Goal: Task Accomplishment & Management: Manage account settings

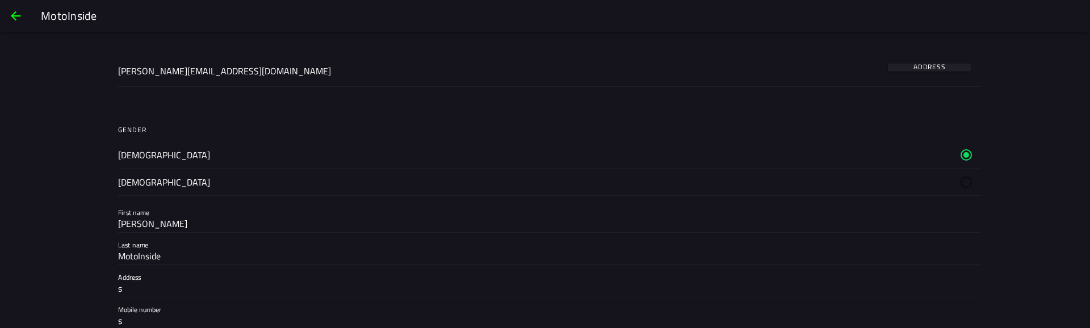
scroll to position [136, 0]
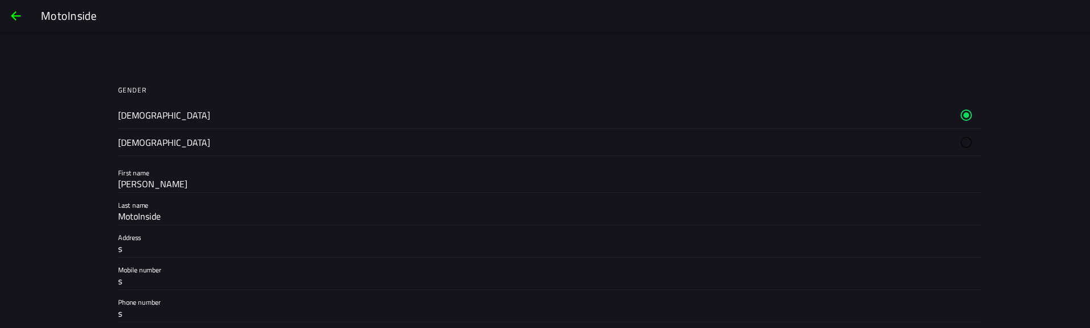
drag, startPoint x: 0, startPoint y: 94, endPoint x: 27, endPoint y: 99, distance: 27.7
click at [0, 94] on div "Change information Two factor authentication Two factor authentication is curre…" at bounding box center [545, 212] width 1090 height 296
click at [31, 99] on div "Change information Two factor authentication Two factor authentication is curre…" at bounding box center [545, 212] width 1090 height 296
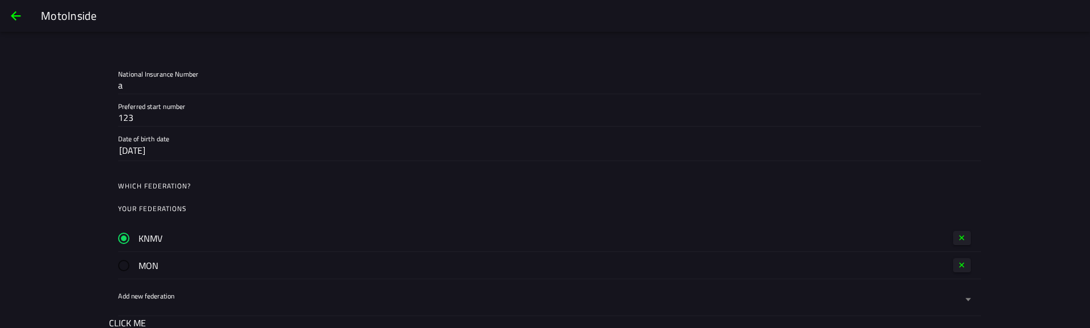
scroll to position [477, 0]
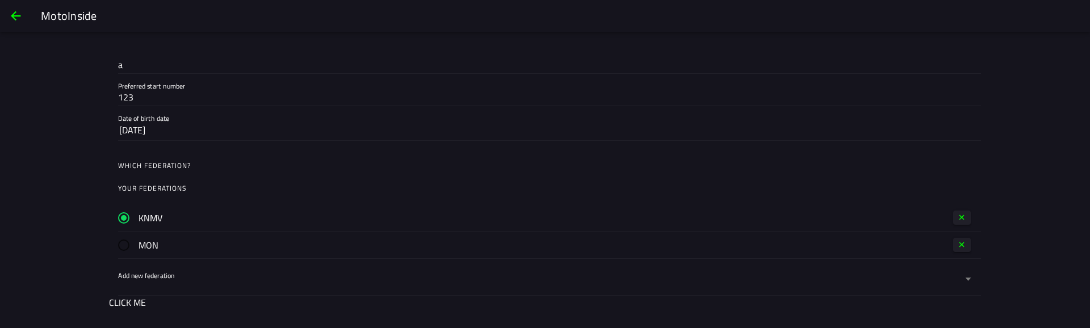
drag, startPoint x: 959, startPoint y: 244, endPoint x: 953, endPoint y: 247, distance: 6.6
click at [958, 244] on span "button" at bounding box center [962, 244] width 9 height 9
click at [197, 244] on label "Add new federation" at bounding box center [545, 252] width 854 height 32
click at [197, 244] on button "Add new federation" at bounding box center [545, 252] width 854 height 32
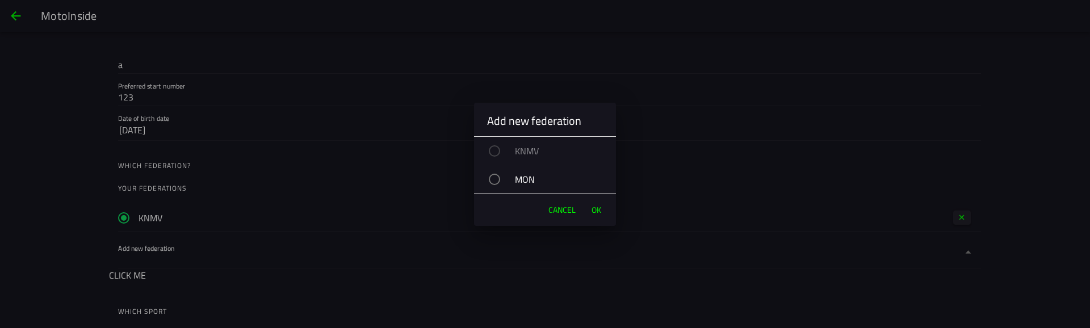
drag, startPoint x: 518, startPoint y: 176, endPoint x: 529, endPoint y: 192, distance: 19.2
click at [518, 176] on div "MON" at bounding box center [550, 179] width 131 height 28
click at [601, 205] on button "OK" at bounding box center [596, 210] width 21 height 23
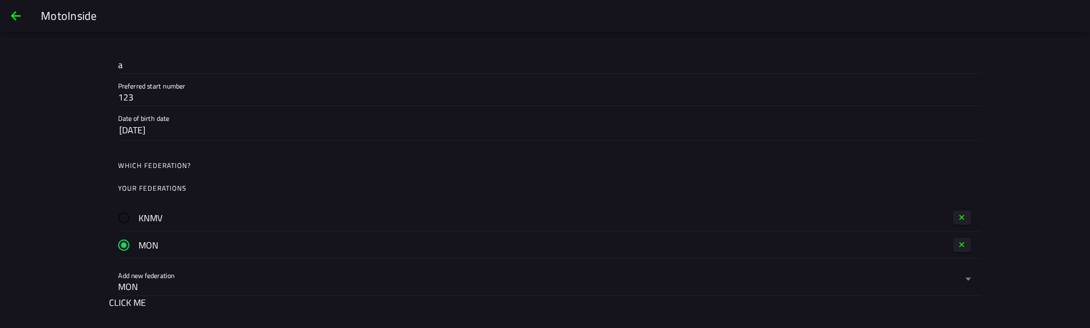
click at [33, 195] on div "Change information Two factor authentication Two factor authentication is curre…" at bounding box center [545, 212] width 1090 height 296
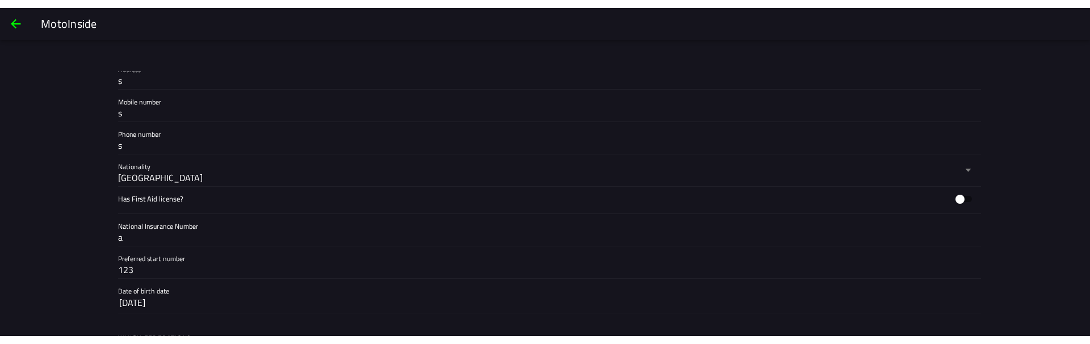
scroll to position [477, 0]
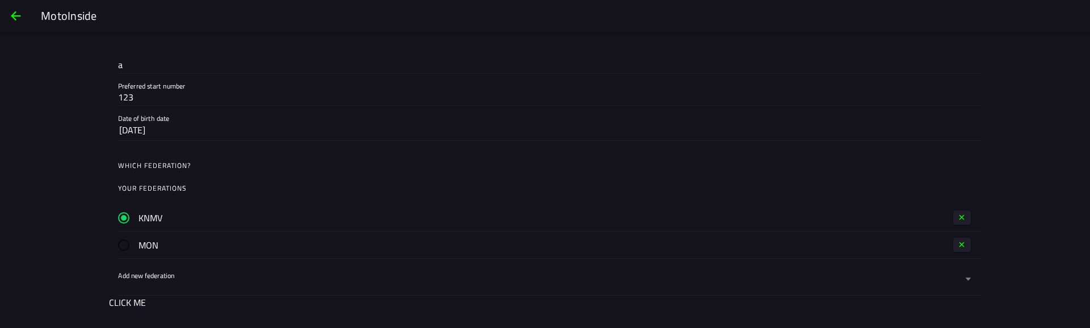
click at [794, 242] on label "MON" at bounding box center [535, 245] width 834 height 27
click at [796, 217] on label "KNMV" at bounding box center [535, 217] width 834 height 27
click at [961, 241] on span "button" at bounding box center [962, 244] width 9 height 9
click at [207, 236] on label "Add new federation" at bounding box center [545, 252] width 854 height 32
click at [207, 236] on button "Add new federation" at bounding box center [545, 252] width 854 height 32
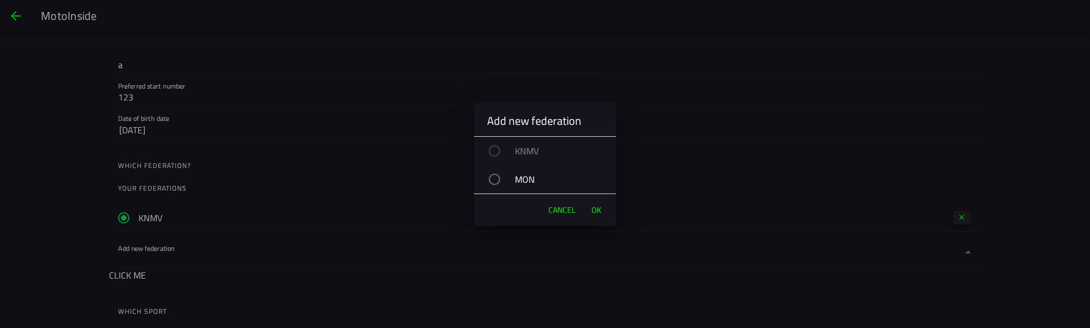
drag, startPoint x: 525, startPoint y: 169, endPoint x: 526, endPoint y: 175, distance: 6.9
click at [523, 170] on div "MON" at bounding box center [550, 179] width 131 height 28
click at [599, 209] on span "OK" at bounding box center [597, 209] width 10 height 11
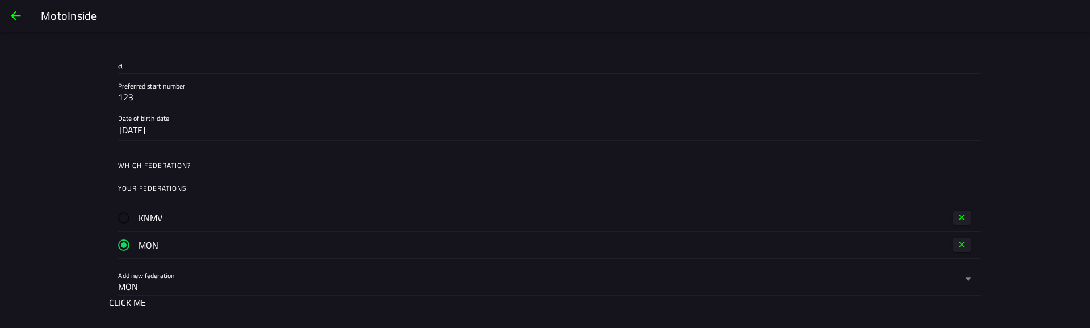
click at [205, 269] on label "Add new federation MON" at bounding box center [545, 279] width 854 height 32
click at [205, 269] on button "Add new federation MON" at bounding box center [545, 279] width 854 height 32
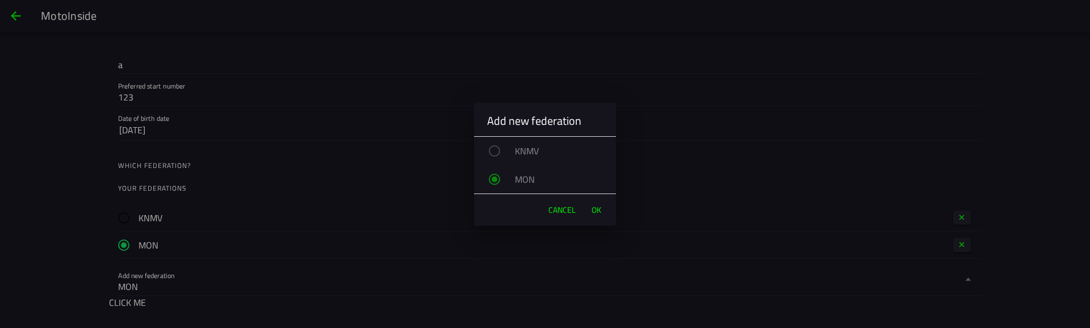
drag, startPoint x: 554, startPoint y: 206, endPoint x: 615, endPoint y: 227, distance: 65.3
click at [555, 207] on span "Cancel" at bounding box center [561, 209] width 27 height 11
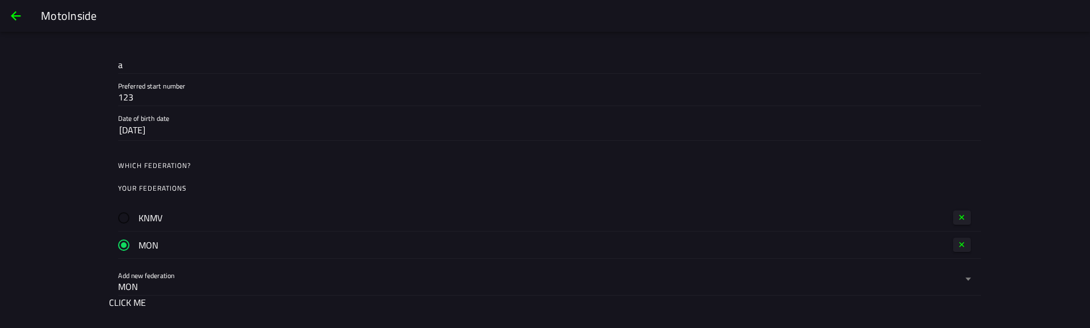
click at [959, 238] on button "button" at bounding box center [962, 245] width 18 height 14
click at [211, 258] on div "KNMV" at bounding box center [540, 260] width 844 height 14
click at [211, 258] on button "Add new federation KNMV" at bounding box center [545, 252] width 854 height 32
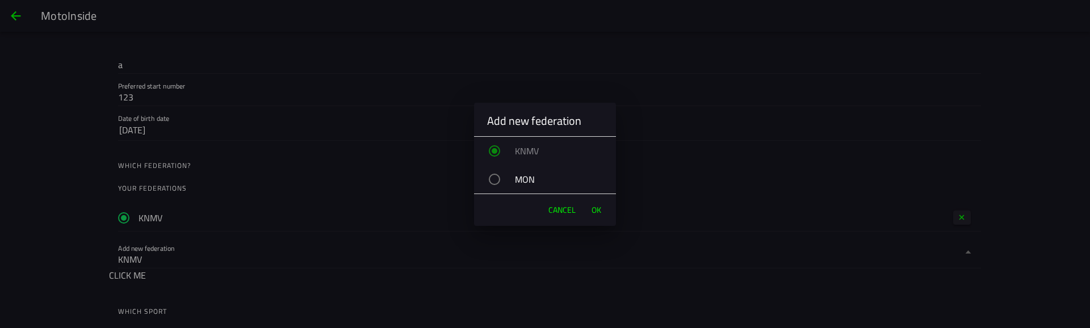
click at [530, 176] on div "MON" at bounding box center [550, 179] width 131 height 28
click at [596, 208] on span "OK" at bounding box center [597, 209] width 10 height 11
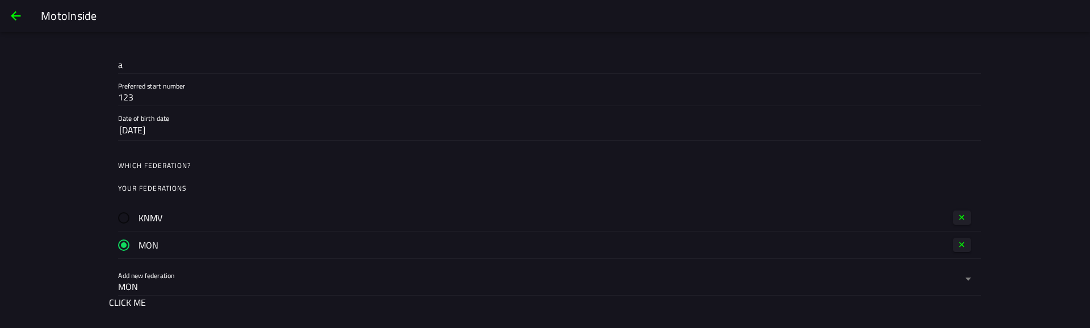
click at [216, 280] on div "MON" at bounding box center [540, 287] width 844 height 14
click at [216, 280] on button "Add new federation MON" at bounding box center [545, 279] width 854 height 32
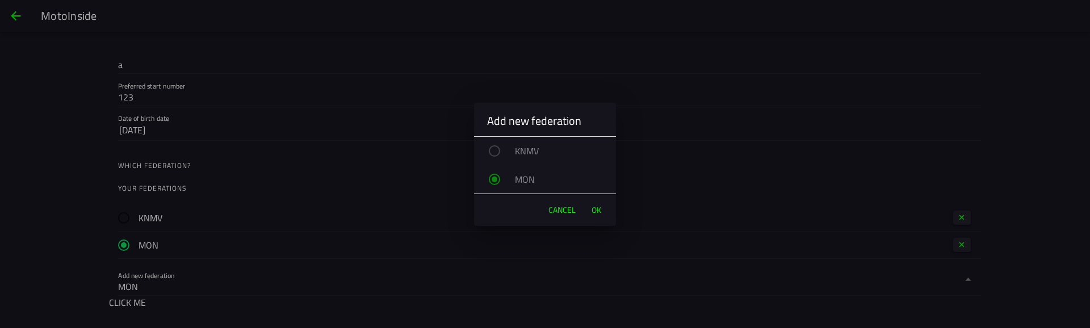
click at [558, 208] on span "Cancel" at bounding box center [561, 209] width 27 height 11
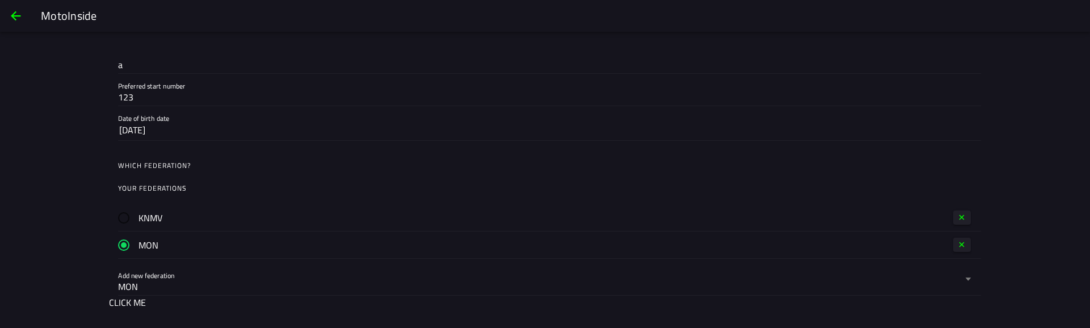
click at [967, 214] on div "KNMV" at bounding box center [545, 217] width 854 height 27
click at [957, 210] on div "KNMV" at bounding box center [545, 217] width 854 height 27
click at [963, 215] on button "button" at bounding box center [962, 218] width 18 height 14
click at [232, 253] on div "KNMV" at bounding box center [540, 260] width 844 height 14
click at [232, 252] on button "Add new federation KNMV" at bounding box center [545, 252] width 854 height 32
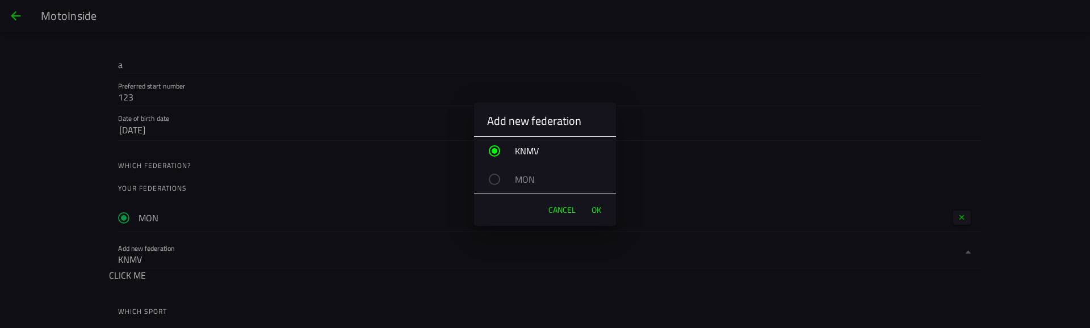
click at [597, 207] on span "OK" at bounding box center [597, 209] width 10 height 11
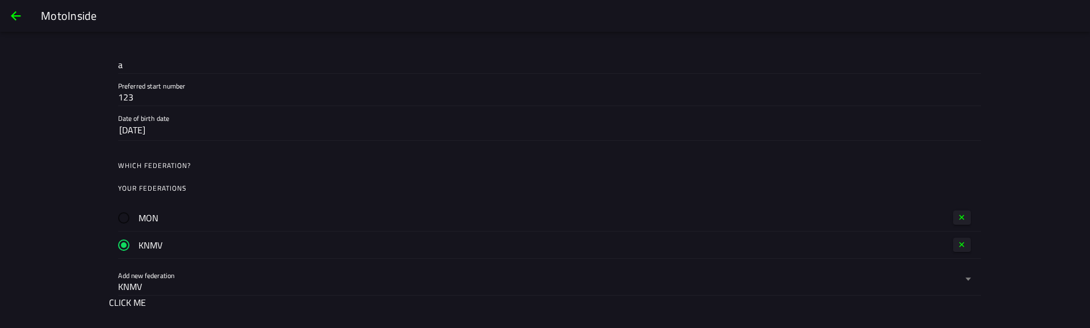
click at [275, 280] on div "KNMV" at bounding box center [540, 287] width 844 height 14
click at [275, 280] on button "Add new federation KNMV" at bounding box center [545, 279] width 854 height 32
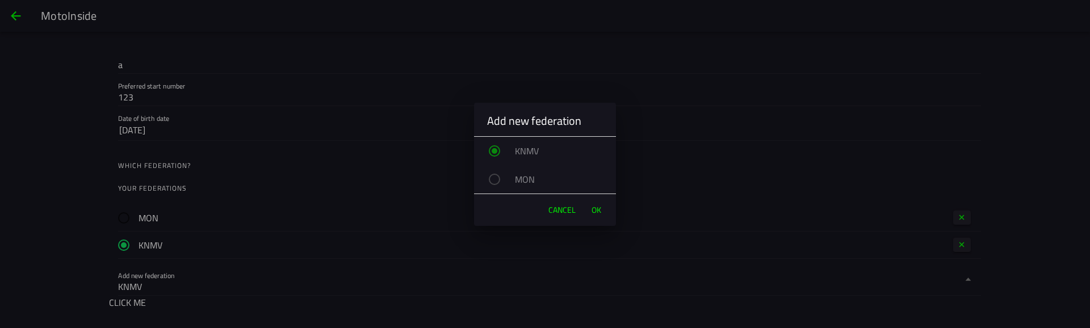
click at [596, 209] on span "OK" at bounding box center [597, 209] width 10 height 11
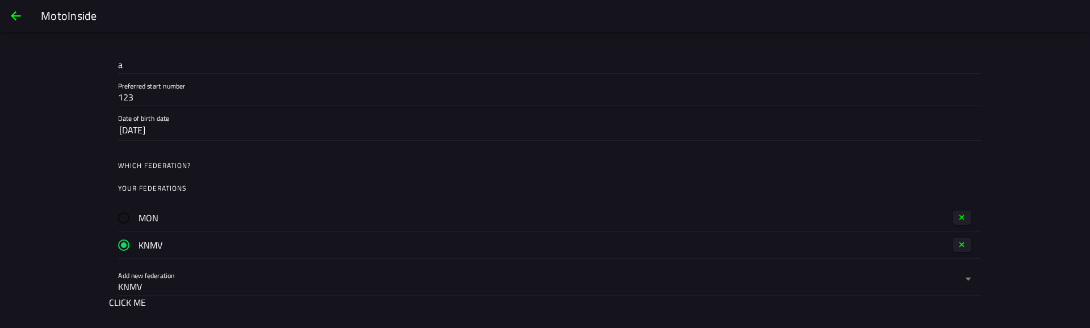
drag, startPoint x: 952, startPoint y: 245, endPoint x: 956, endPoint y: 233, distance: 12.6
click at [953, 245] on button "button" at bounding box center [962, 245] width 18 height 14
click at [960, 215] on span "button" at bounding box center [962, 217] width 9 height 9
click at [207, 215] on ion-list "Which federation? KNMV MON CLICK ME" at bounding box center [545, 189] width 872 height 78
drag, startPoint x: 74, startPoint y: 210, endPoint x: 87, endPoint y: 213, distance: 12.8
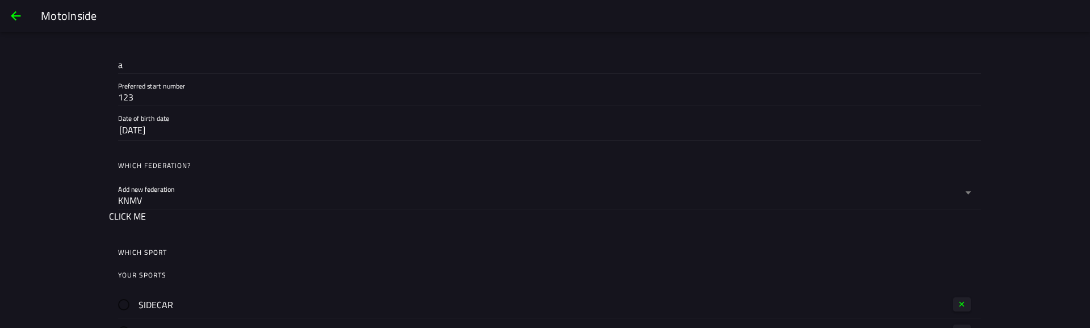
click at [80, 211] on div "Change information Two factor authentication Two factor authentication is curre…" at bounding box center [545, 212] width 1090 height 296
click at [115, 217] on button "CLICK ME" at bounding box center [127, 216] width 37 height 14
click at [172, 250] on div "KNMV" at bounding box center [540, 259] width 844 height 18
click at [172, 250] on button "Add new federation KNMV" at bounding box center [545, 252] width 854 height 32
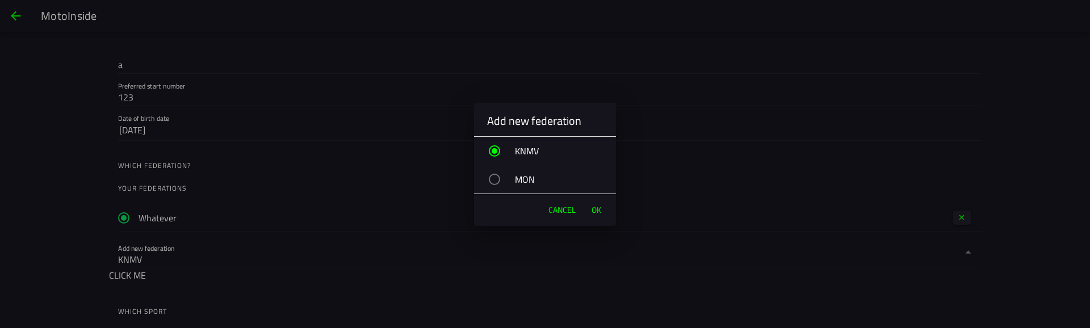
click at [601, 207] on button "OK" at bounding box center [596, 210] width 21 height 23
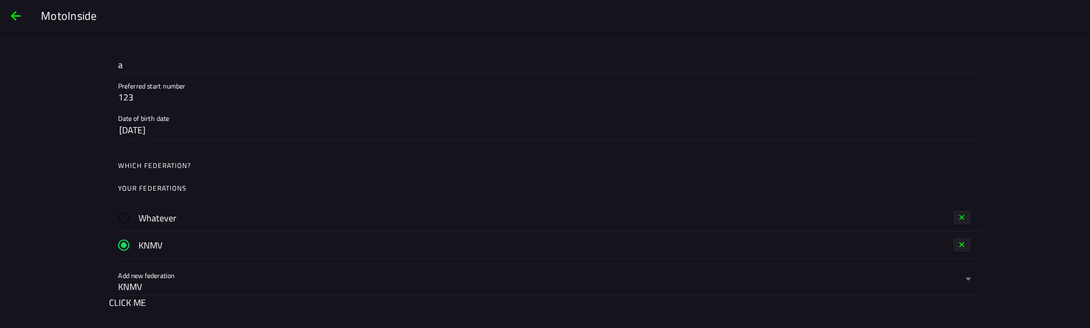
click at [958, 215] on span "button" at bounding box center [962, 217] width 9 height 9
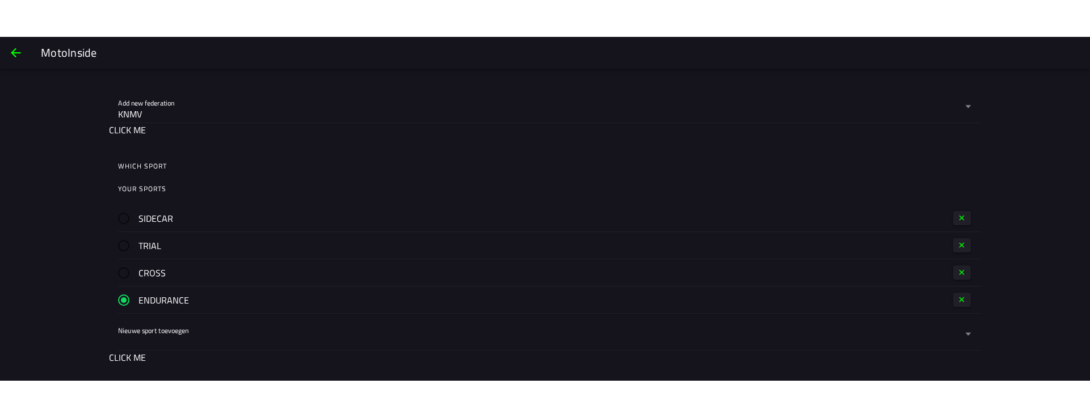
scroll to position [409, 0]
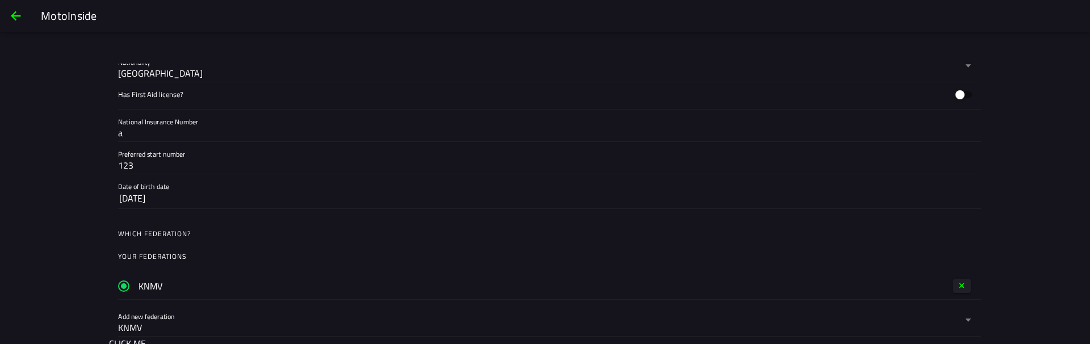
click at [14, 15] on span "back" at bounding box center [16, 15] width 14 height 27
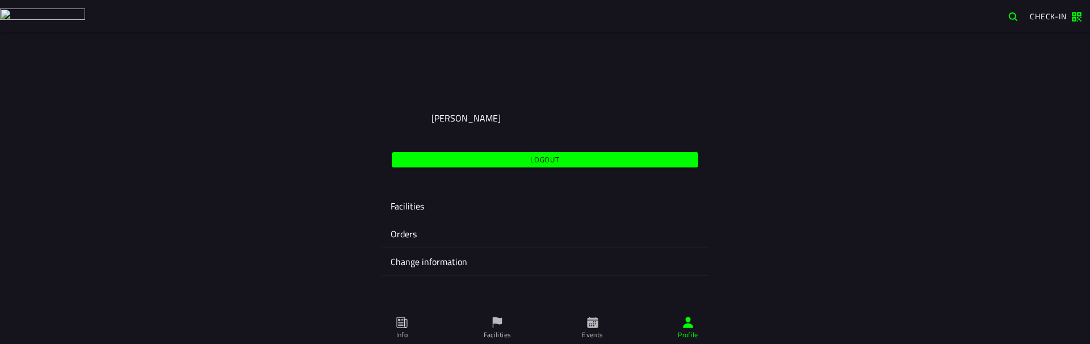
drag, startPoint x: 500, startPoint y: 321, endPoint x: 511, endPoint y: 343, distance: 24.9
click at [501, 321] on icon at bounding box center [498, 322] width 10 height 11
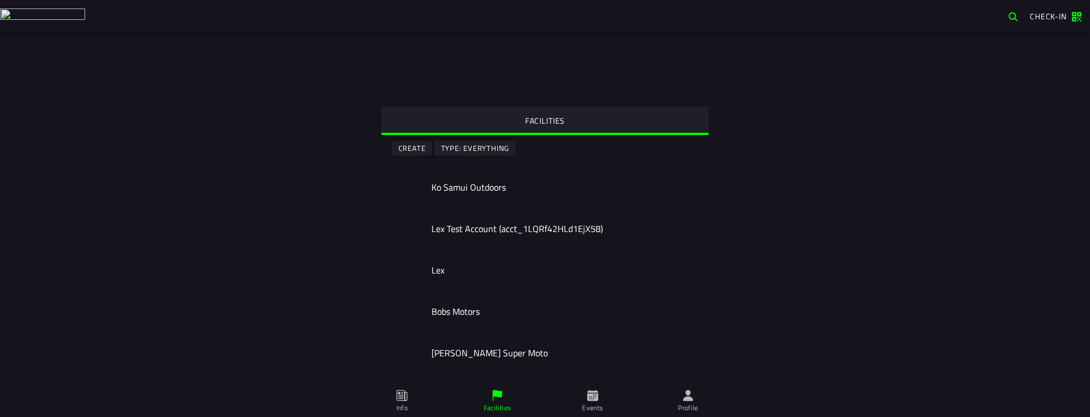
drag, startPoint x: 505, startPoint y: 163, endPoint x: 502, endPoint y: 169, distance: 5.8
click at [505, 164] on ion-list "FACILITIES Create Type: Everything Ko Samui Outdoors Lex Test Account (acct_1LQ…" at bounding box center [544, 314] width 327 height 565
click at [497, 184] on h2 "Ko Samui Outdoors" at bounding box center [565, 187] width 268 height 11
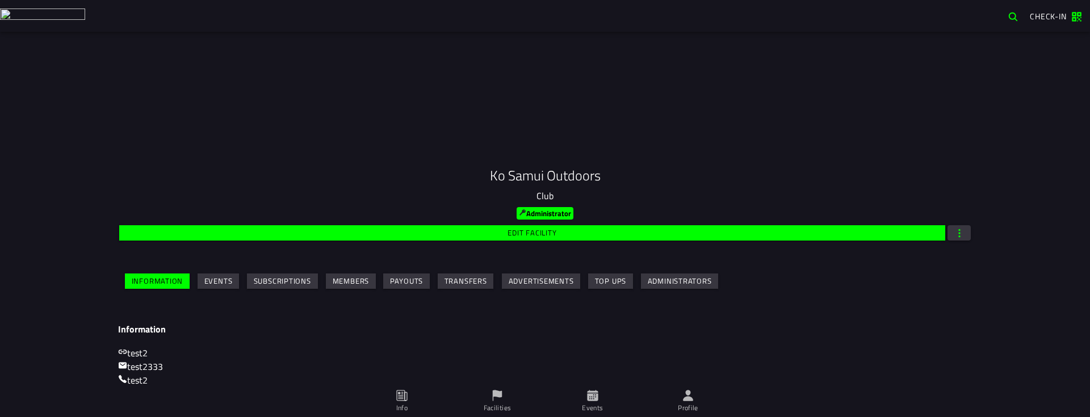
drag, startPoint x: 296, startPoint y: 279, endPoint x: 305, endPoint y: 305, distance: 27.6
click at [0, 0] on slot "Subscriptions" at bounding box center [0, 0] width 0 height 0
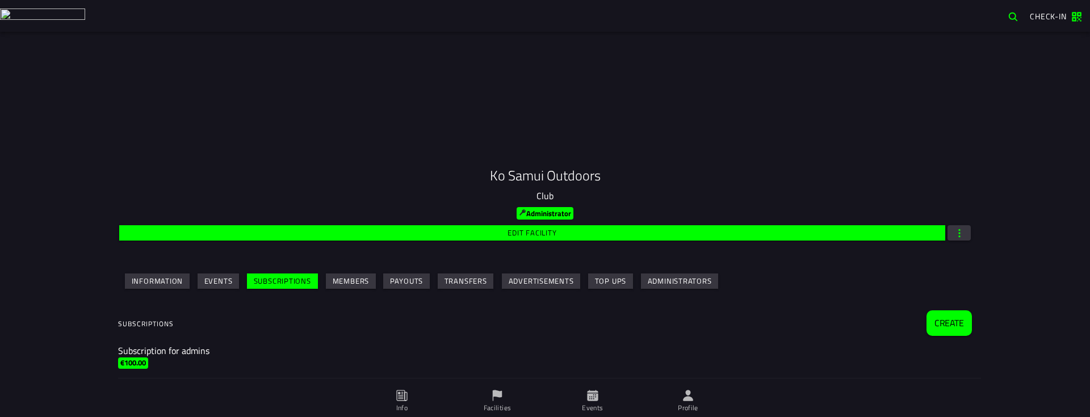
click at [0, 0] on slot "Create" at bounding box center [0, 0] width 0 height 0
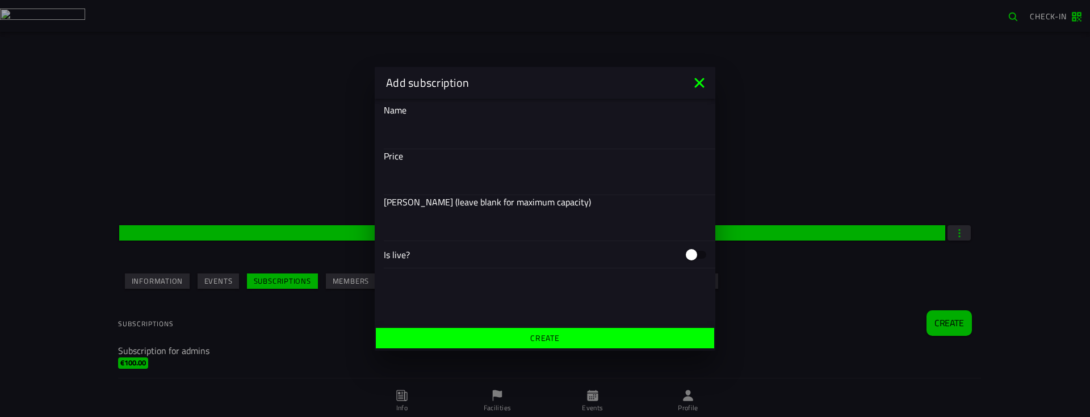
click at [472, 125] on div at bounding box center [545, 133] width 322 height 32
click at [472, 126] on input "text" at bounding box center [545, 133] width 322 height 14
type input "test"
click at [453, 174] on input "number" at bounding box center [545, 179] width 322 height 14
type input "12"
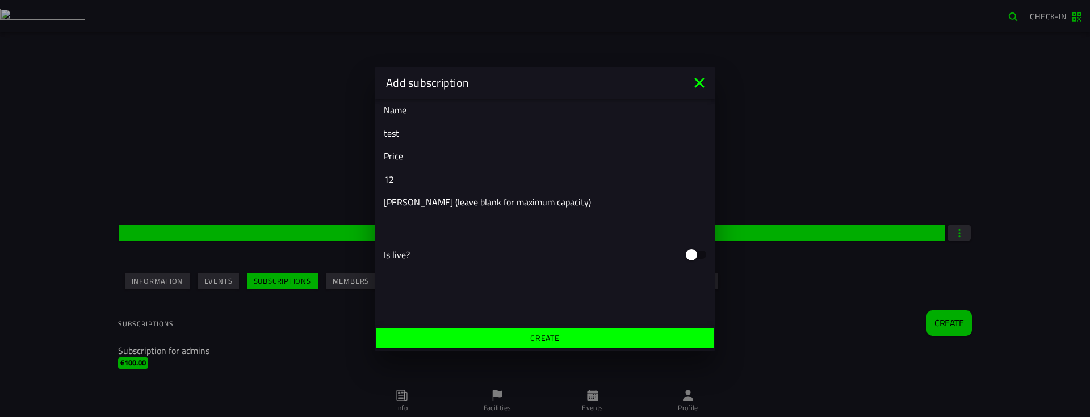
drag, startPoint x: 689, startPoint y: 253, endPoint x: 693, endPoint y: 259, distance: 7.4
click at [691, 254] on div at bounding box center [691, 254] width 11 height 11
click at [695, 256] on div at bounding box center [691, 254] width 11 height 11
click at [644, 328] on span "Create" at bounding box center [544, 338] width 321 height 8
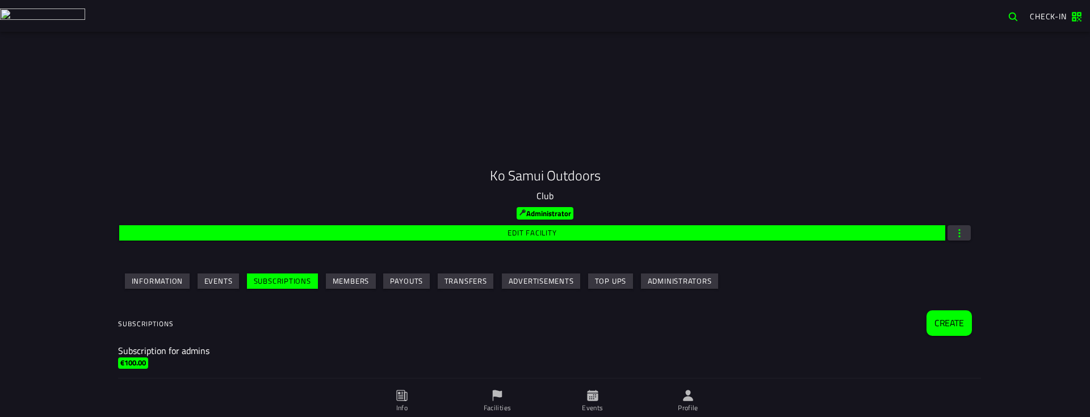
drag, startPoint x: 353, startPoint y: 282, endPoint x: 406, endPoint y: 301, distance: 57.5
click at [0, 0] on slot "Members" at bounding box center [0, 0] width 0 height 0
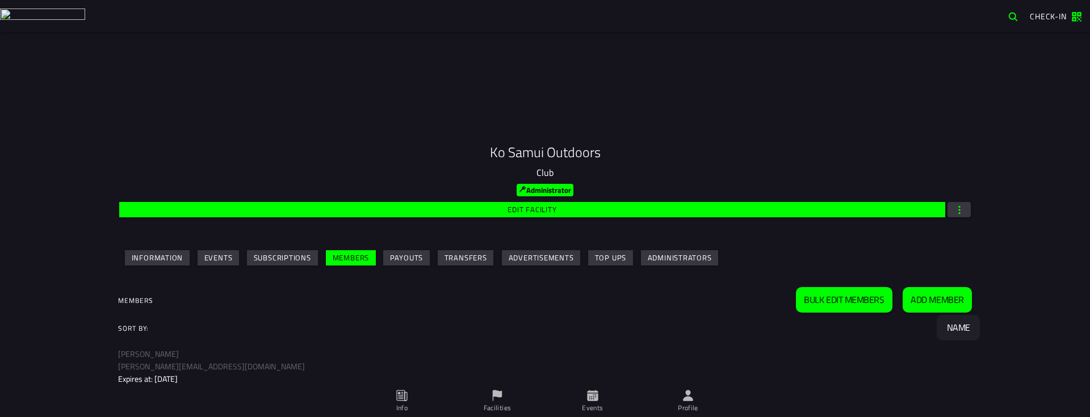
scroll to position [35, 0]
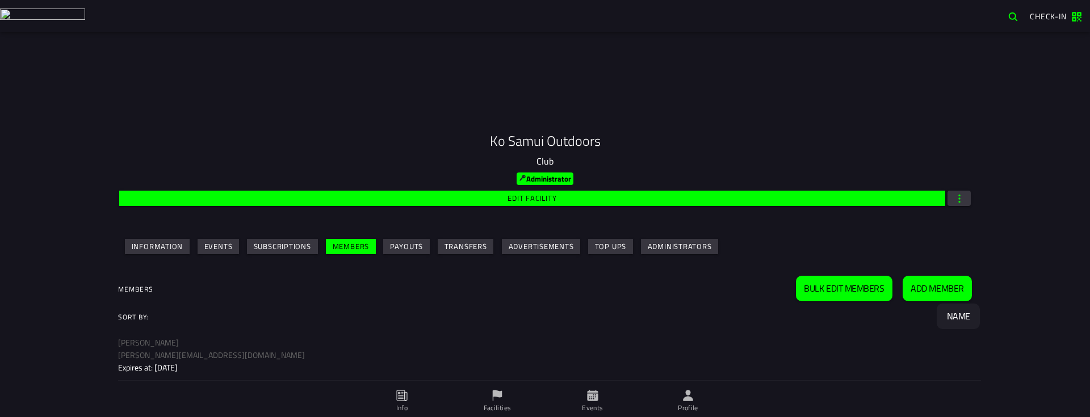
click at [262, 328] on p "[PERSON_NAME]" at bounding box center [545, 342] width 854 height 11
click at [199, 328] on p "[PERSON_NAME][EMAIL_ADDRESS][DOMAIN_NAME]" at bounding box center [545, 355] width 854 height 11
drag, startPoint x: 256, startPoint y: 362, endPoint x: 215, endPoint y: 361, distance: 41.4
click at [216, 328] on ion-item-sliding "Subscription for admins Rene MotoInside rene.heijnemans@getright.nl Expires at:…" at bounding box center [545, 356] width 872 height 49
drag, startPoint x: 805, startPoint y: 351, endPoint x: 496, endPoint y: 330, distance: 309.6
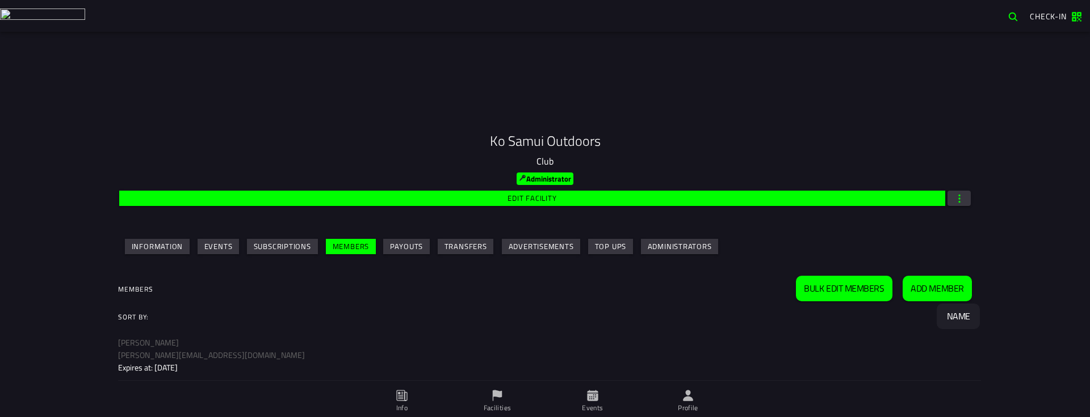
click at [496, 328] on ion-list "Members Bulk edit members Add member Sort by: Name Subscription for admins Rene…" at bounding box center [545, 328] width 872 height 114
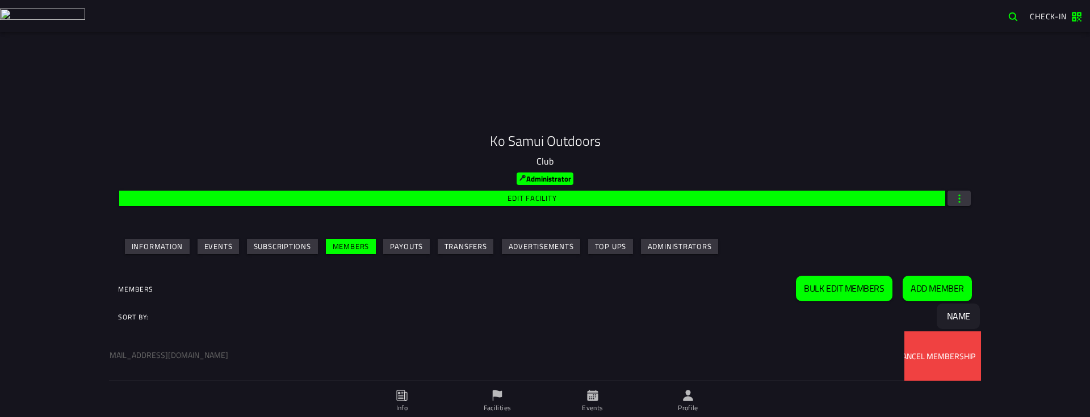
drag, startPoint x: 548, startPoint y: 347, endPoint x: 379, endPoint y: 321, distance: 171.3
click at [379, 321] on ion-list "Members Bulk edit members Add member Sort by: Name Subscription for admins Rene…" at bounding box center [545, 328] width 872 height 114
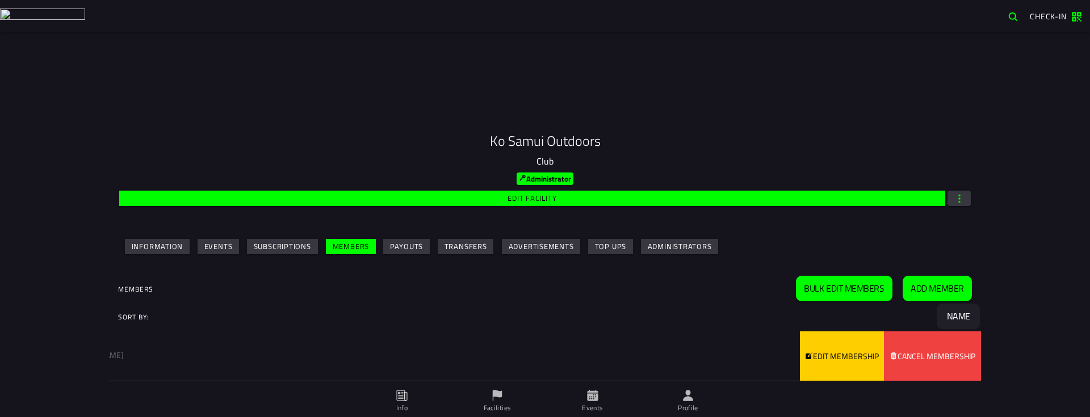
drag, startPoint x: 822, startPoint y: 349, endPoint x: 636, endPoint y: 346, distance: 186.2
click at [822, 328] on div "Edit membership" at bounding box center [842, 356] width 74 height 12
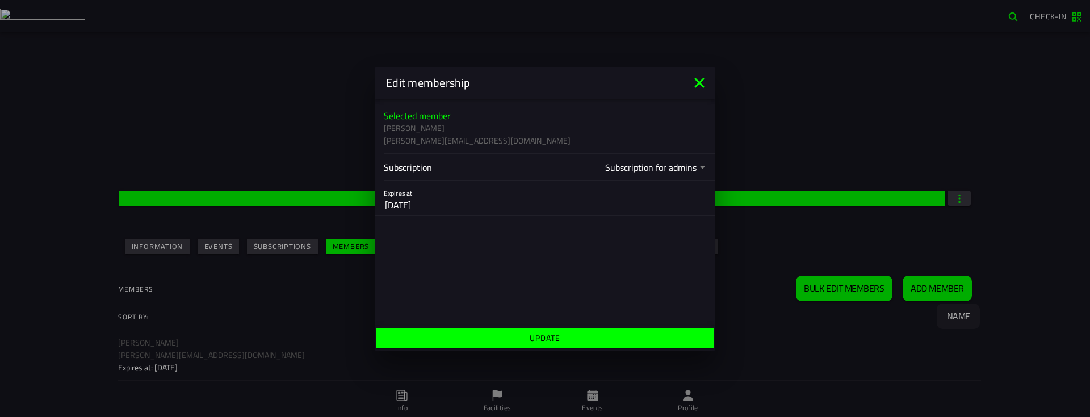
click at [504, 182] on div "Expires at Cancel Done" at bounding box center [545, 198] width 322 height 34
click at [514, 163] on label "Subscription Subscription for admins" at bounding box center [545, 166] width 322 height 25
click at [514, 163] on button "Subscription Subscription for admins" at bounding box center [545, 166] width 322 height 25
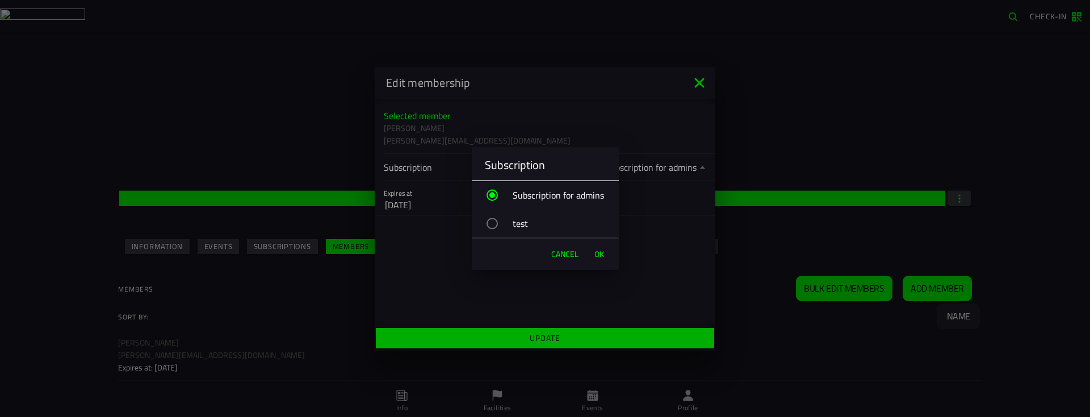
click at [522, 223] on div "test" at bounding box center [551, 223] width 136 height 28
click at [604, 253] on button "OK" at bounding box center [599, 254] width 21 height 23
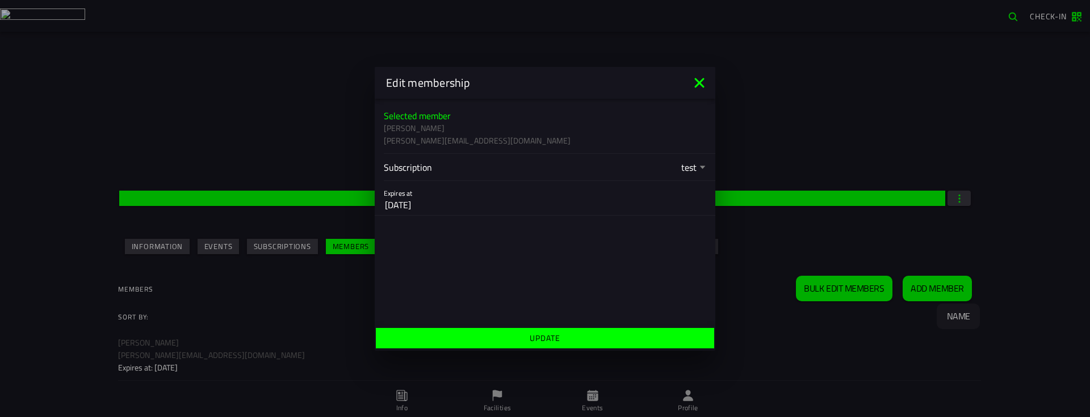
click at [660, 159] on label "Subscription test" at bounding box center [545, 166] width 322 height 25
click at [660, 159] on button "Subscription test" at bounding box center [545, 166] width 322 height 25
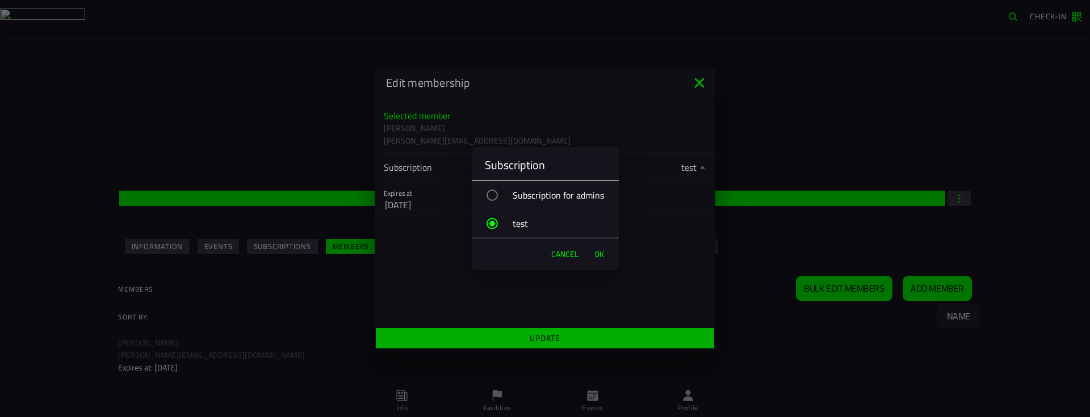
click at [564, 206] on div "Subscription for admins" at bounding box center [551, 195] width 136 height 28
click at [601, 253] on span "OK" at bounding box center [599, 254] width 10 height 11
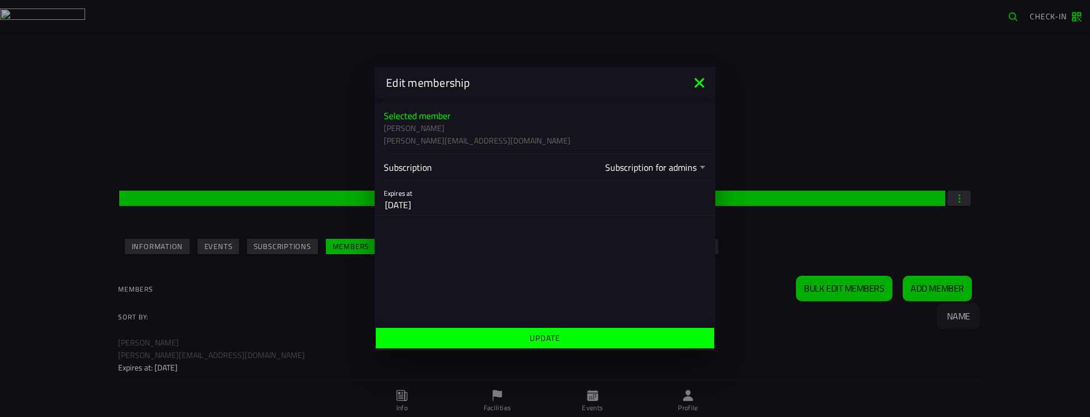
click at [705, 78] on icon at bounding box center [699, 83] width 18 height 18
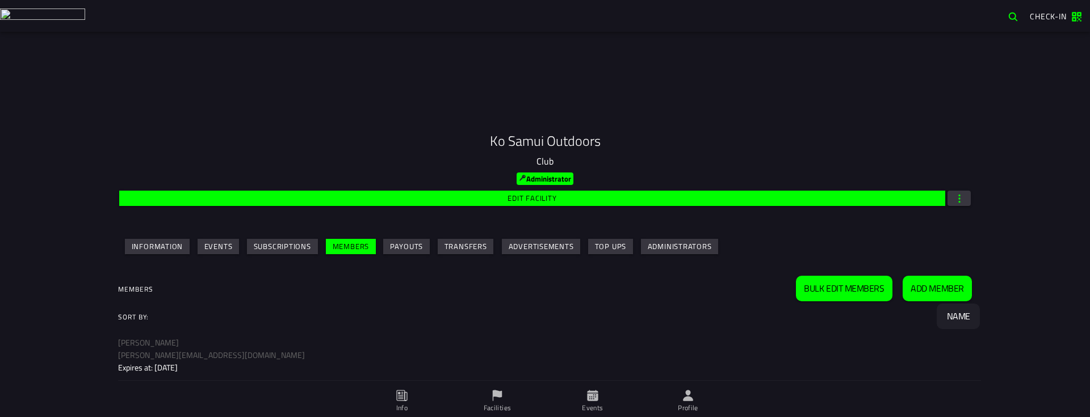
click at [0, 0] on slot "Events" at bounding box center [0, 0] width 0 height 0
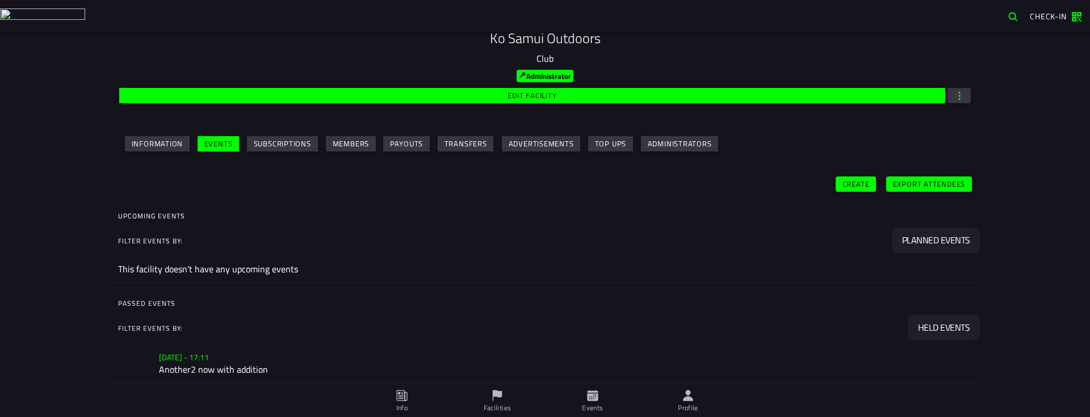
scroll to position [239, 0]
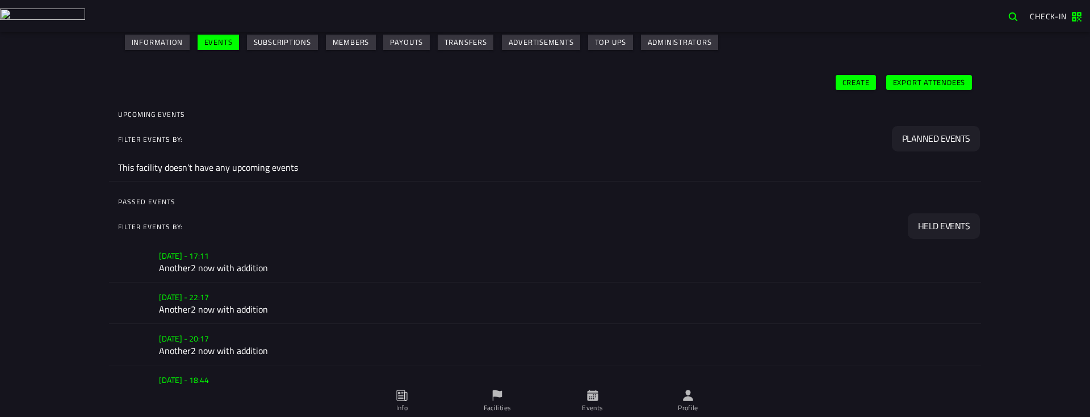
click at [265, 254] on h3 "Mo 14 Jul - 17:11" at bounding box center [565, 256] width 813 height 12
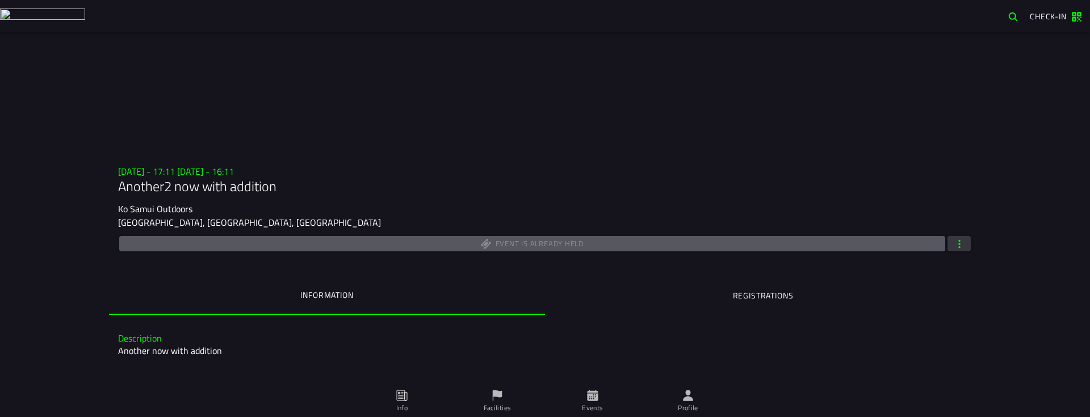
click at [954, 240] on span "button" at bounding box center [959, 243] width 10 height 11
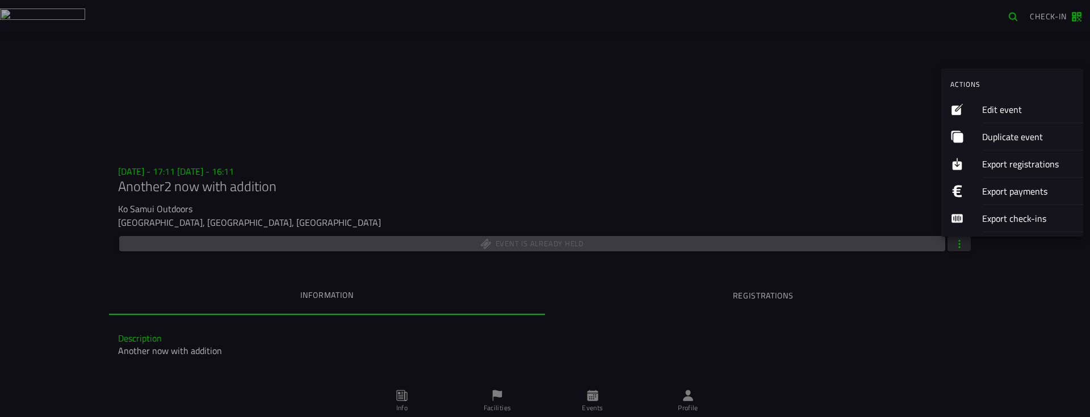
drag, startPoint x: 906, startPoint y: 307, endPoint x: 900, endPoint y: 305, distance: 6.6
click at [905, 307] on ion-backdrop at bounding box center [545, 208] width 1090 height 417
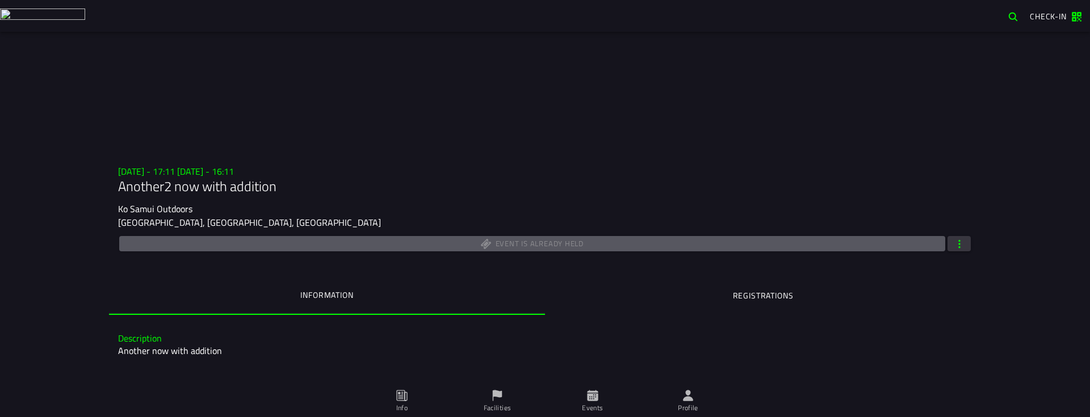
click at [594, 328] on span "Events" at bounding box center [593, 401] width 82 height 32
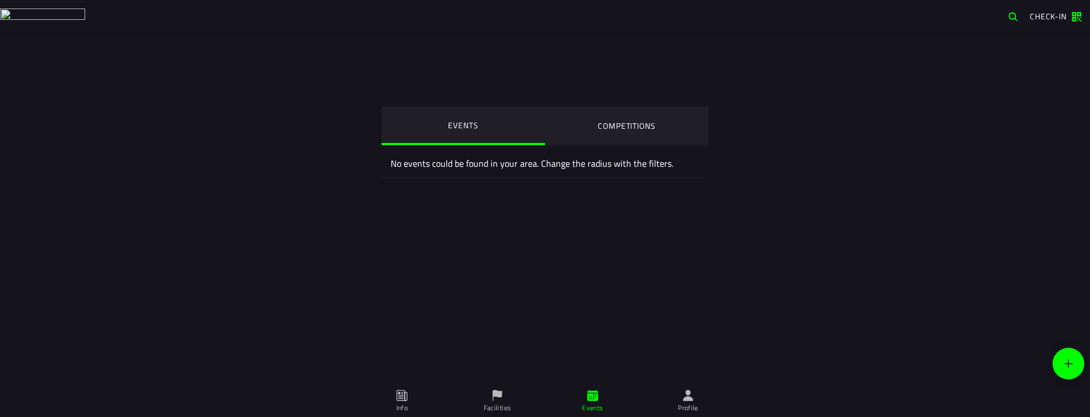
click at [1059, 328] on span "button" at bounding box center [1069, 364] width 32 height 32
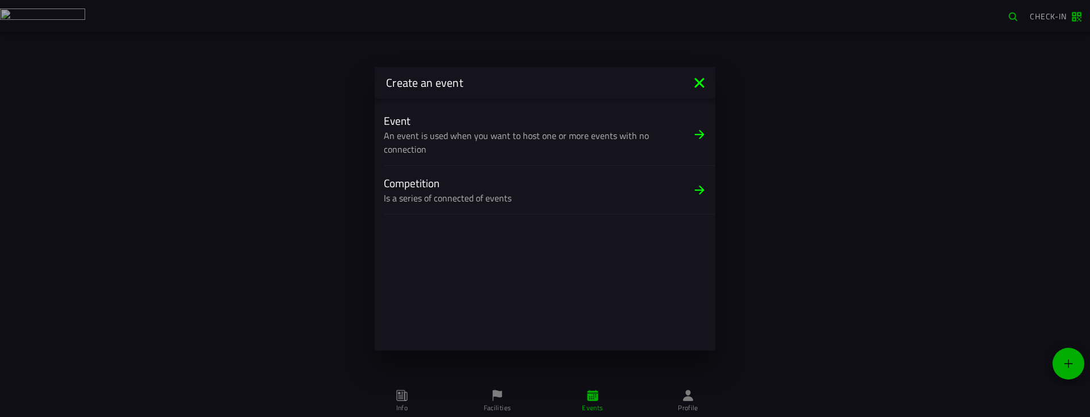
click at [548, 182] on div "Competition Is a series of connected of events" at bounding box center [534, 190] width 300 height 48
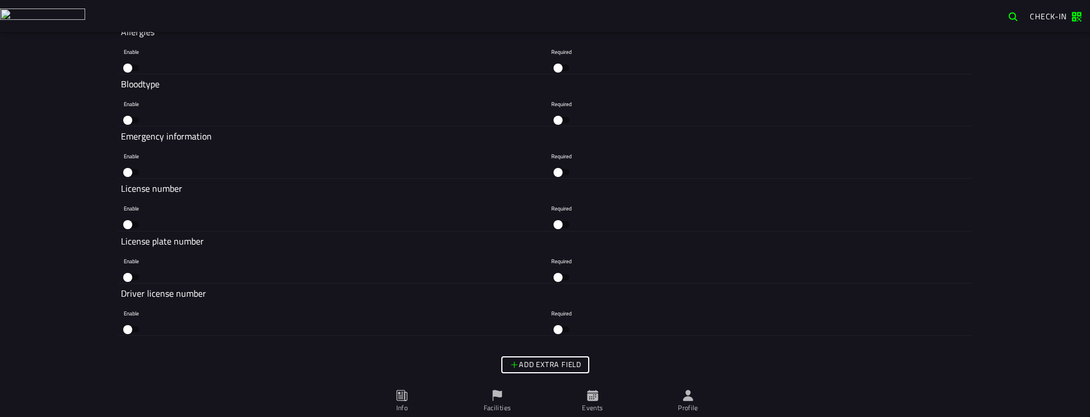
scroll to position [1763, 0]
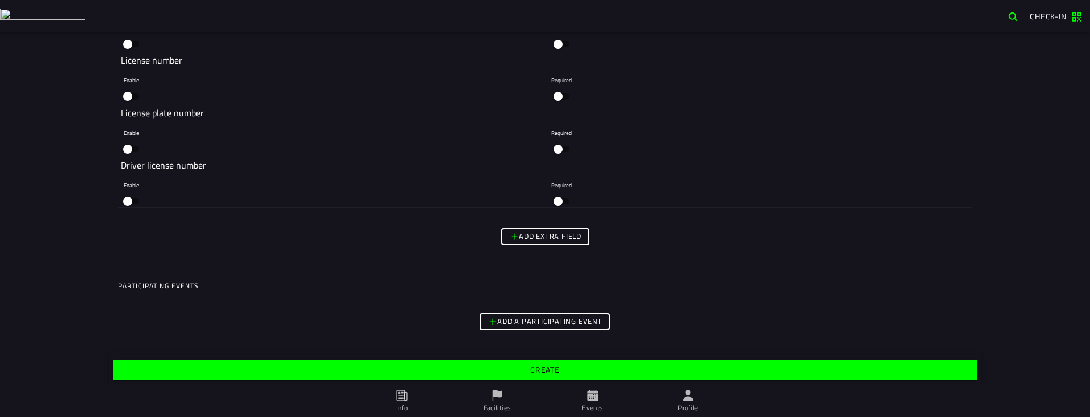
click at [0, 0] on slot "Add a participating event" at bounding box center [0, 0] width 0 height 0
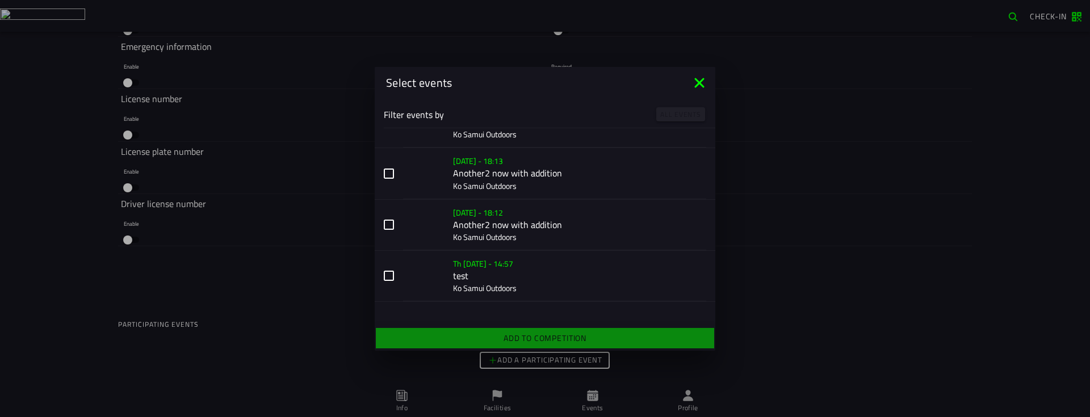
scroll to position [396, 0]
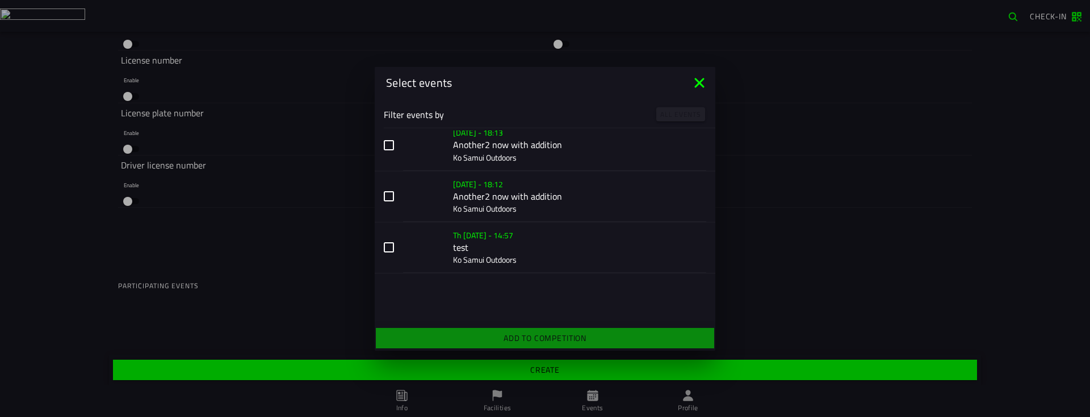
click at [690, 89] on ion-title "Select events" at bounding box center [533, 82] width 316 height 17
click at [704, 83] on icon at bounding box center [699, 83] width 18 height 18
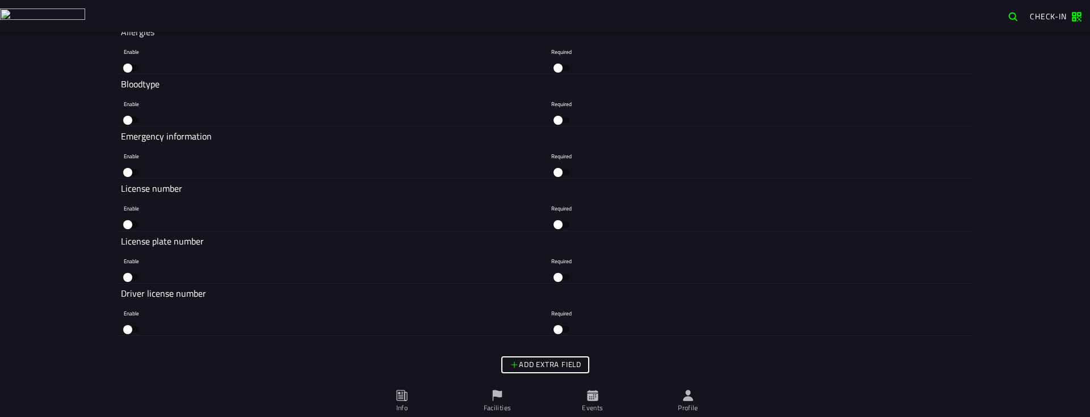
scroll to position [1763, 0]
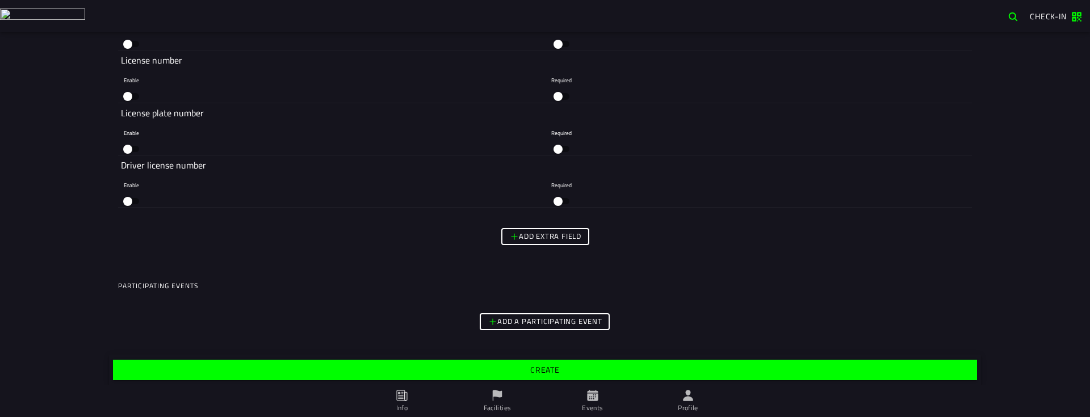
click at [569, 313] on button "Add a participating event" at bounding box center [545, 321] width 130 height 17
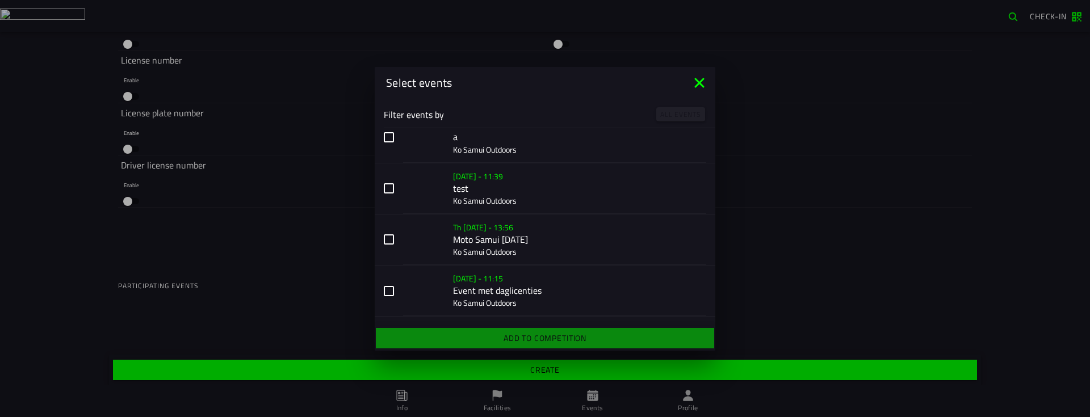
scroll to position [2610, 0]
click at [701, 80] on icon at bounding box center [699, 83] width 10 height 10
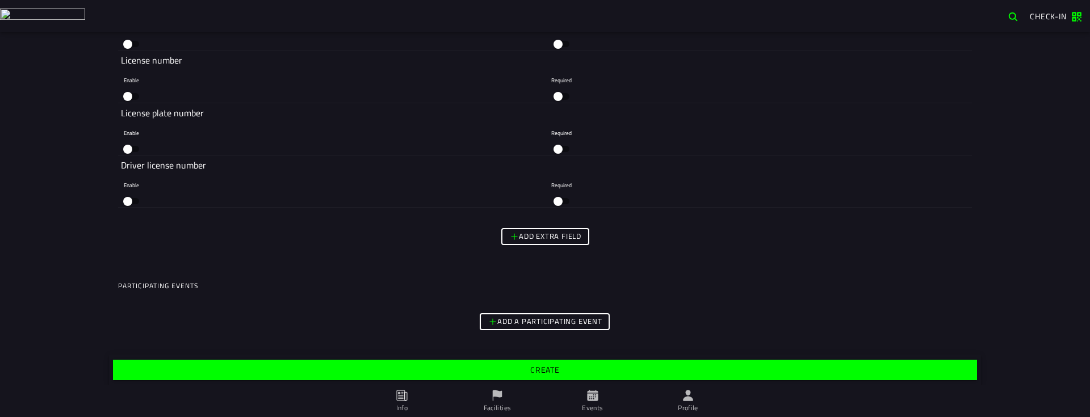
click at [590, 403] on ion-label "Events" at bounding box center [592, 408] width 21 height 10
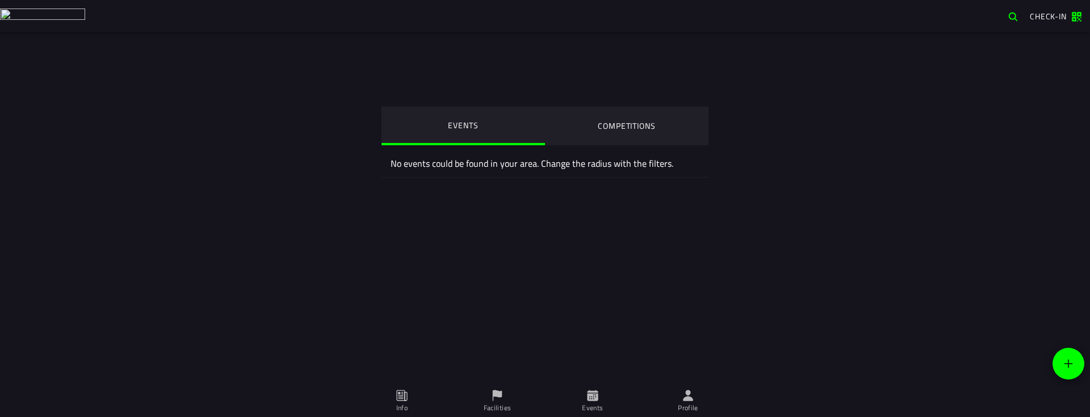
drag, startPoint x: 616, startPoint y: 118, endPoint x: 558, endPoint y: 186, distance: 89.8
click at [616, 118] on ion-segment-button "COMPETITIONS" at bounding box center [626, 126] width 163 height 39
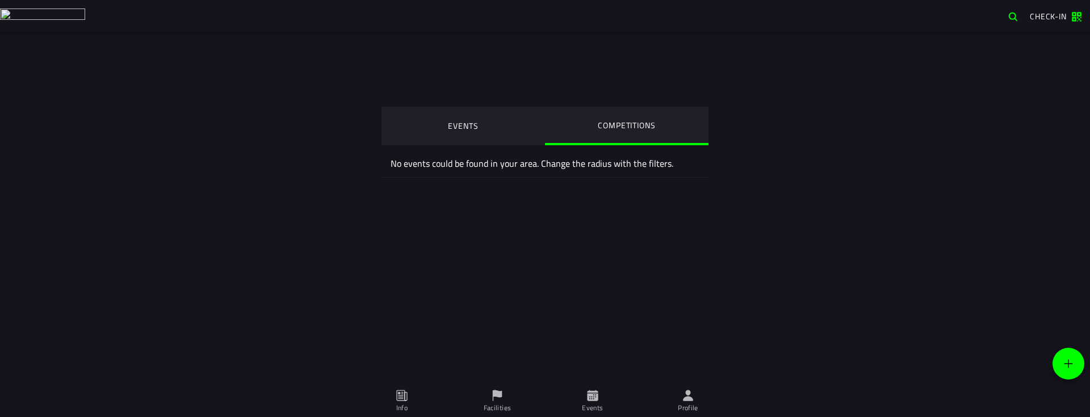
click at [545, 137] on ion-segment-button "EVENTS" at bounding box center [626, 126] width 163 height 39
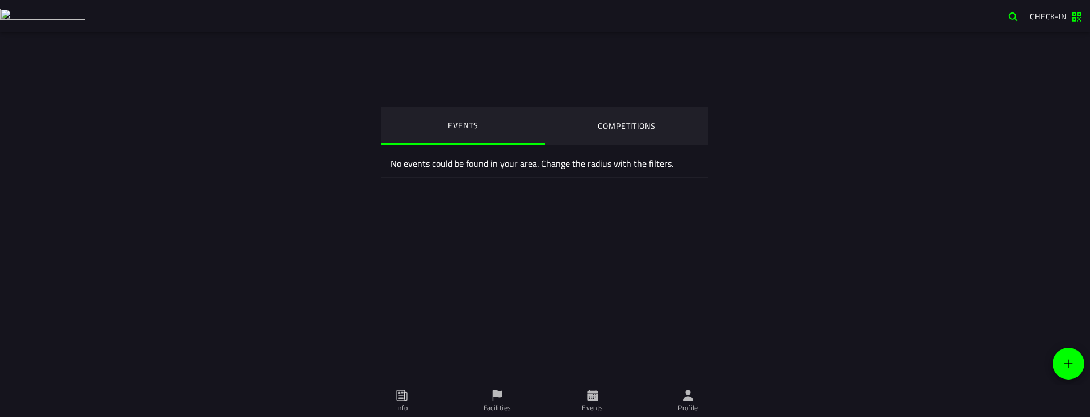
click at [497, 397] on icon at bounding box center [498, 395] width 10 height 11
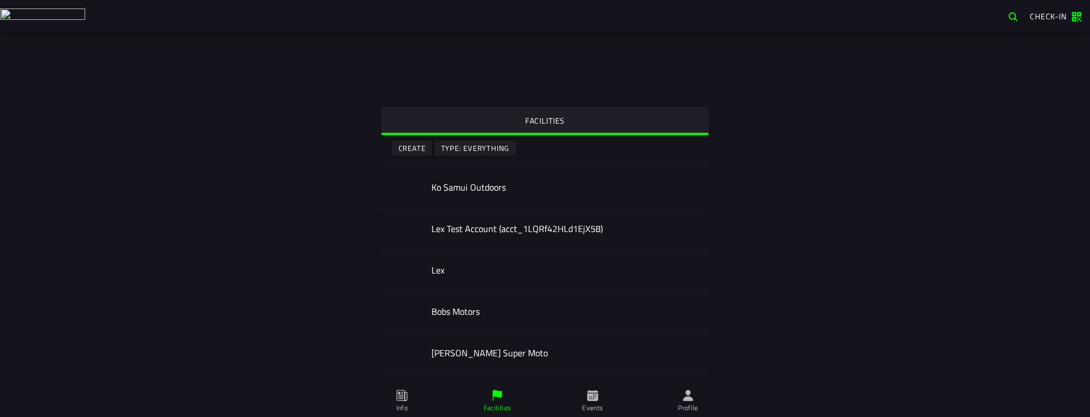
click at [460, 194] on ion-label "Ko Samui Outdoors" at bounding box center [565, 187] width 268 height 13
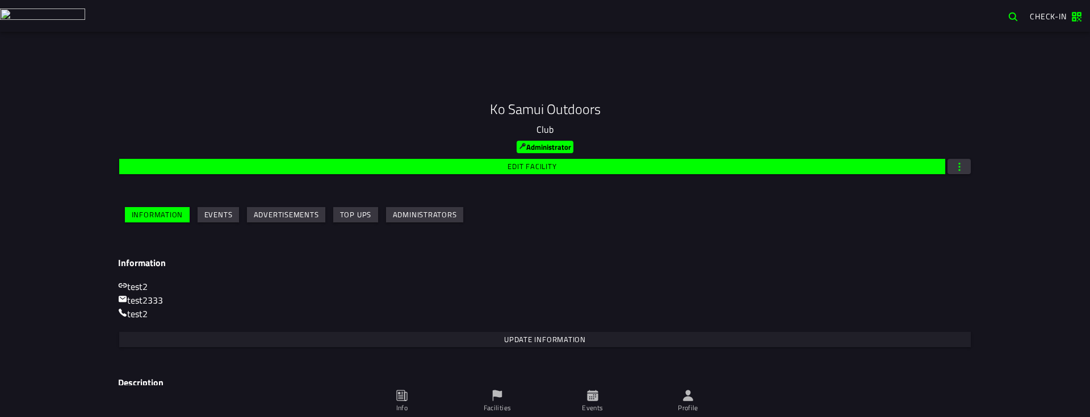
scroll to position [140, 0]
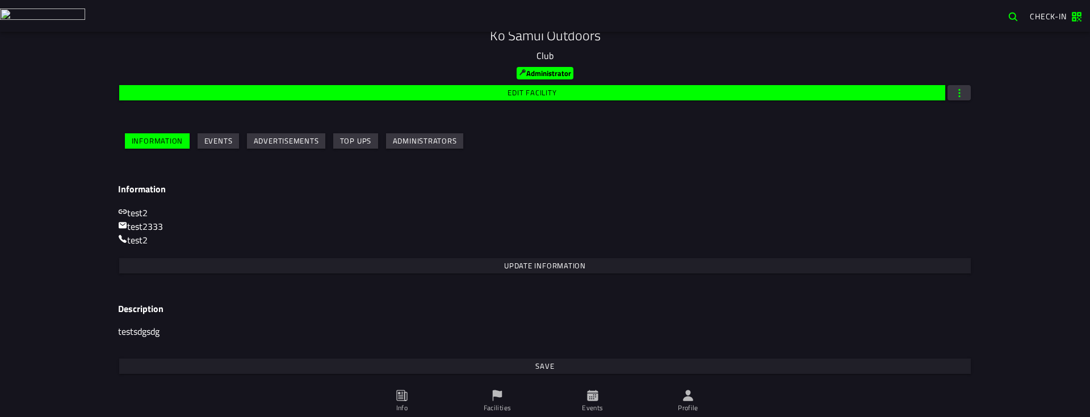
click at [220, 144] on button "Events" at bounding box center [218, 140] width 41 height 15
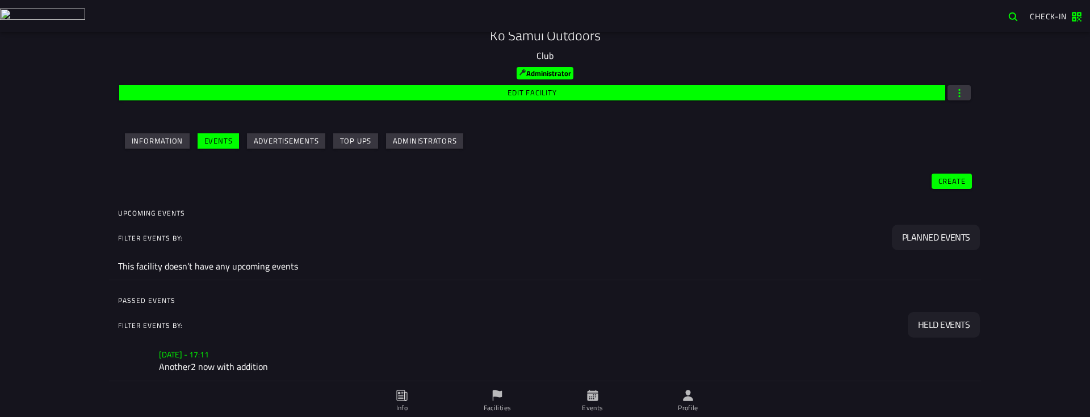
click at [331, 378] on div "Mo 14 Jul - 17:11 Another2 now with addition" at bounding box center [565, 360] width 813 height 41
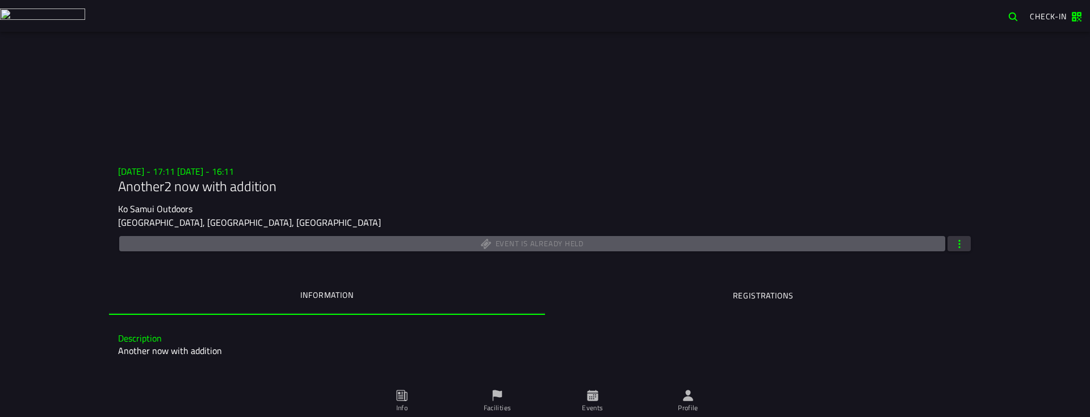
click at [961, 244] on button "button" at bounding box center [958, 243] width 23 height 15
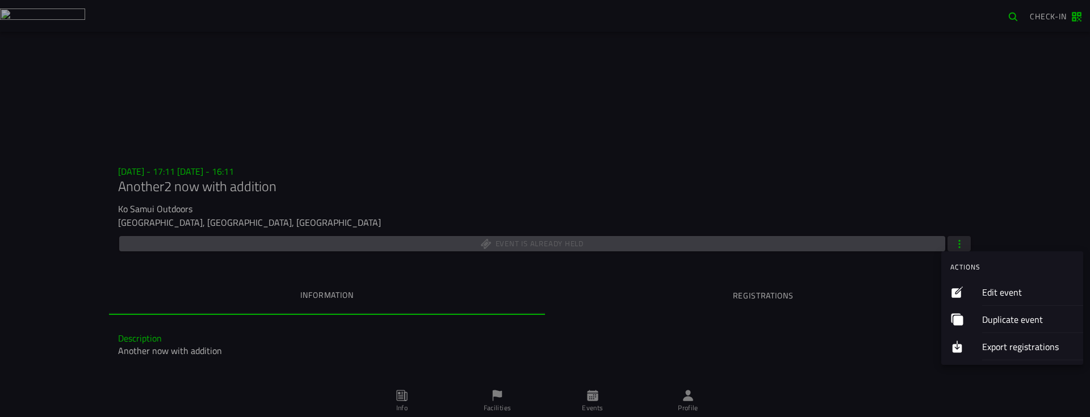
click at [992, 285] on div "Edit event" at bounding box center [1028, 292] width 92 height 27
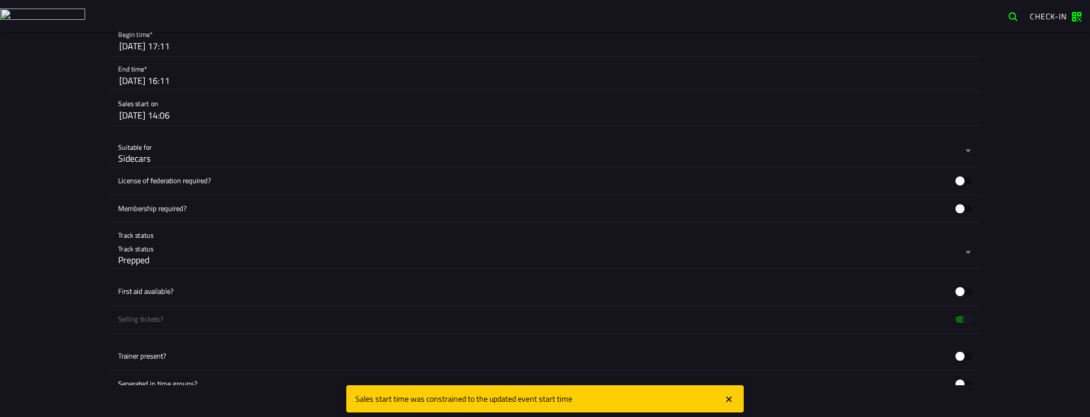
scroll to position [341, 0]
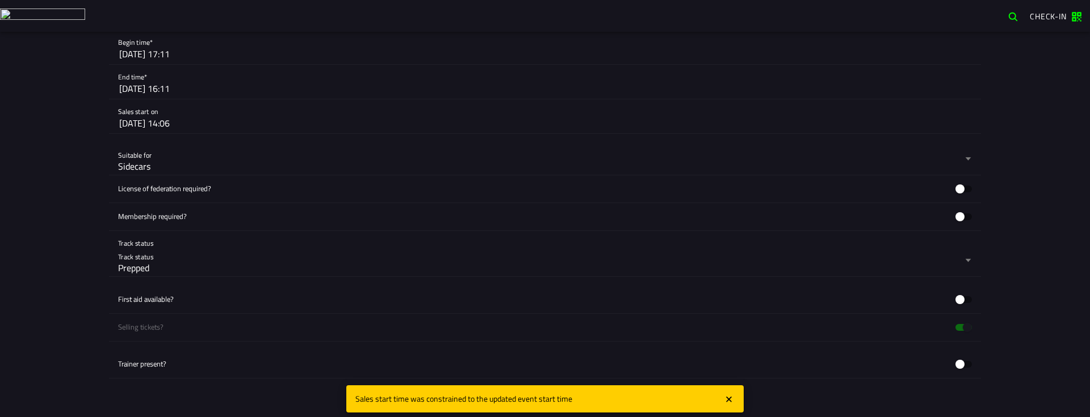
click at [183, 55] on button "14 Jul 2025 17:11" at bounding box center [545, 54] width 852 height 20
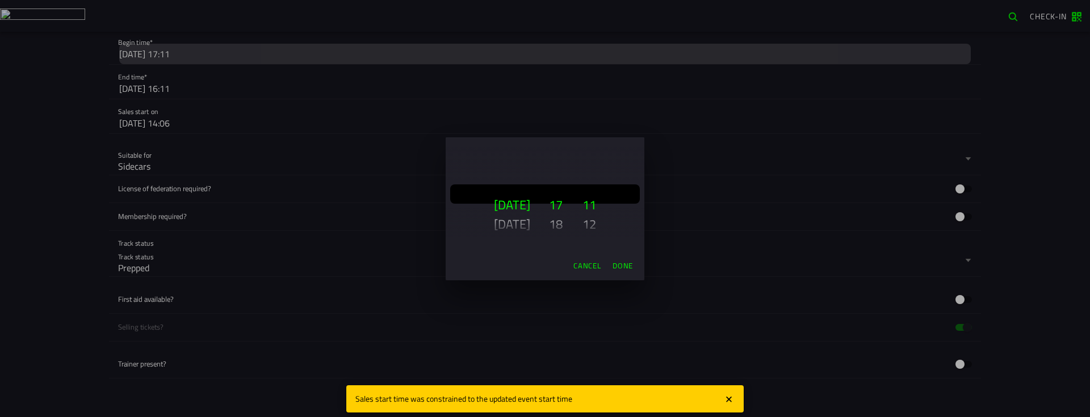
scroll to position [11, 0]
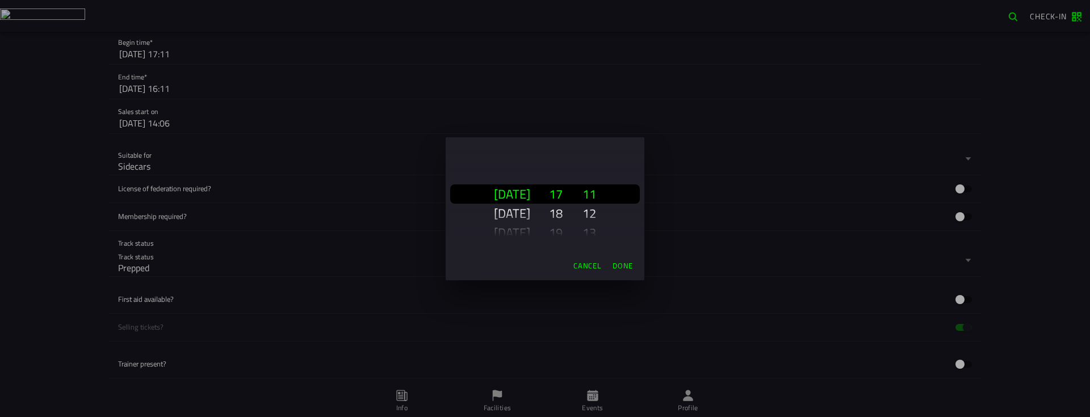
click at [40, 171] on ion-backdrop at bounding box center [545, 208] width 1090 height 417
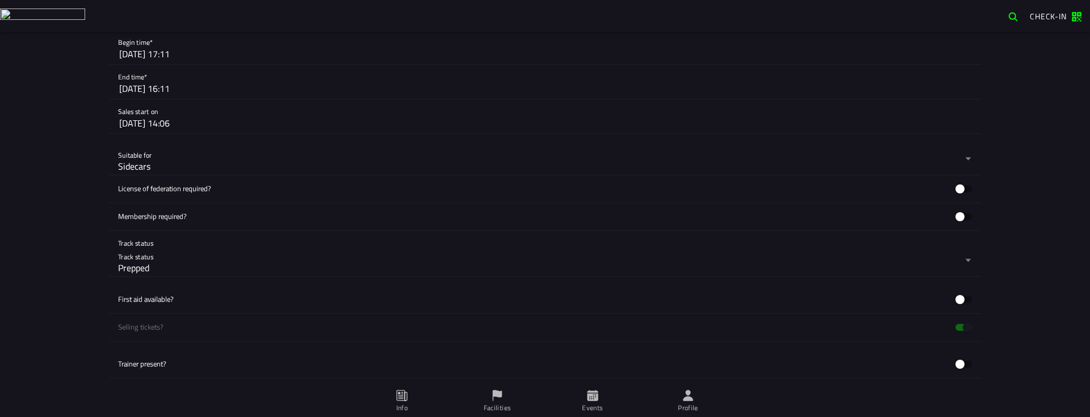
click at [0, 0] on slot "26 Jul 2025 16:11" at bounding box center [0, 0] width 0 height 0
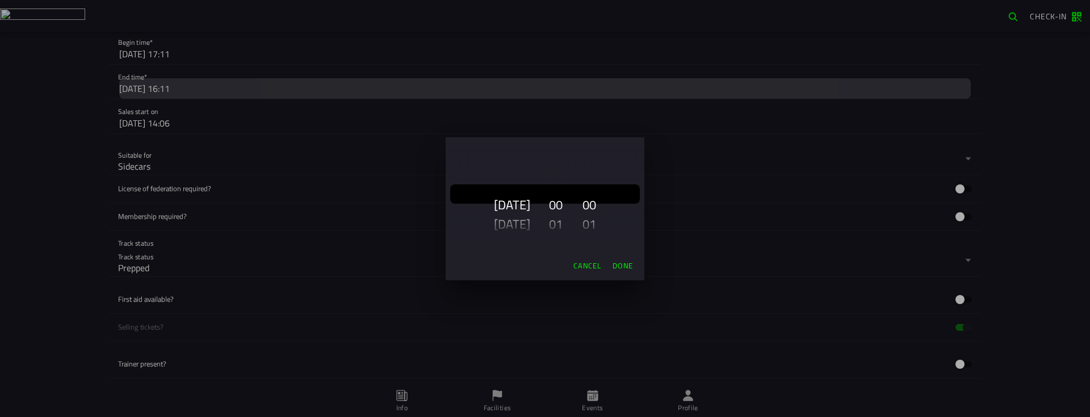
scroll to position [223, 0]
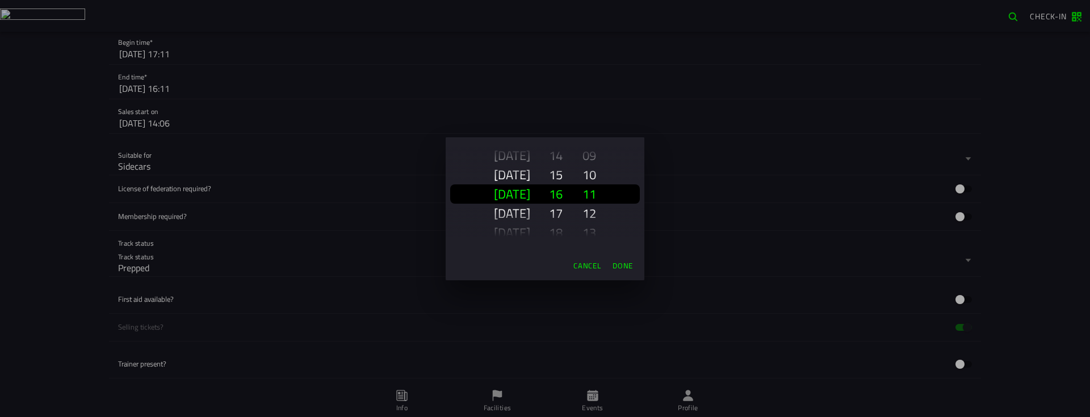
drag, startPoint x: 518, startPoint y: 216, endPoint x: 520, endPoint y: 114, distance: 102.8
click at [520, 110] on ion-modal "Cancel Done" at bounding box center [545, 208] width 1090 height 417
drag, startPoint x: 527, startPoint y: 207, endPoint x: 513, endPoint y: 199, distance: 16.6
click at [0, 0] on slot "Mon, 14 Jul Tue, 15 Jul Wed, 16 Jul Thu, 17 Jul Fri, 18 Jul Sat, 19 Jul Sun, 20…" at bounding box center [0, 0] width 0 height 0
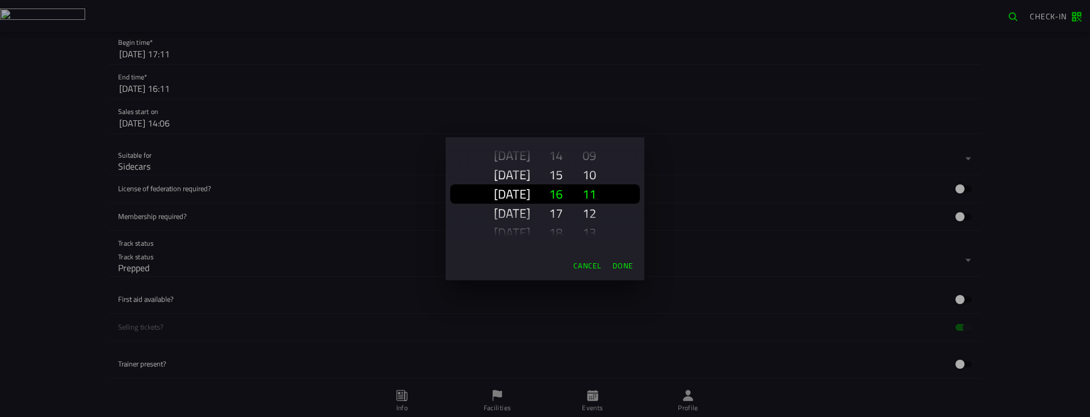
click at [0, 0] on slot "Mon, 18 Aug" at bounding box center [0, 0] width 0 height 0
click at [0, 0] on slot "Done" at bounding box center [0, 0] width 0 height 0
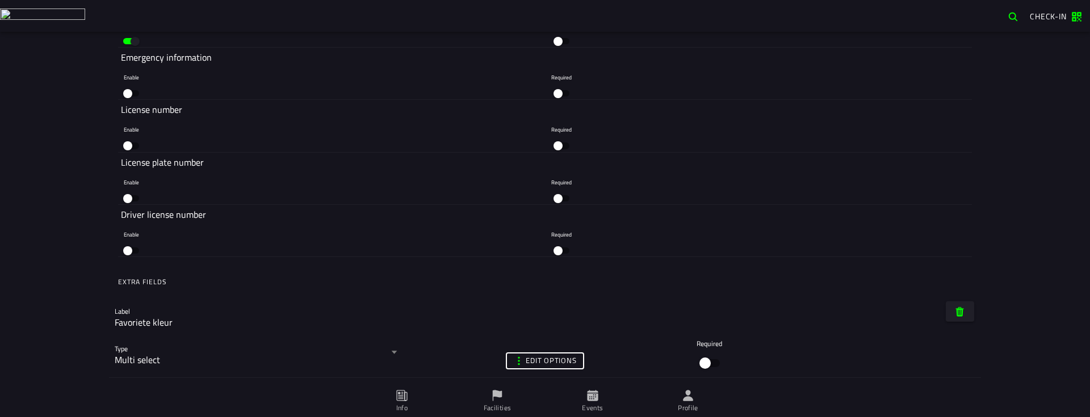
scroll to position [2157, 0]
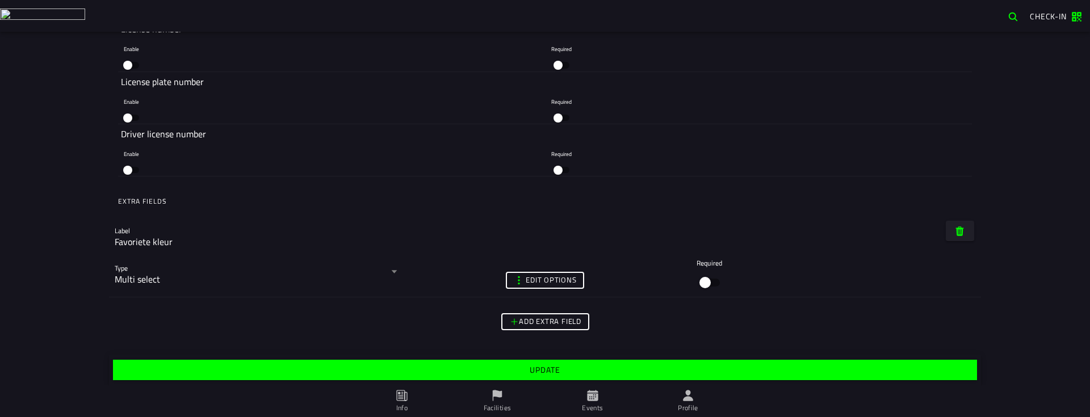
click at [0, 0] on slot "Update" at bounding box center [0, 0] width 0 height 0
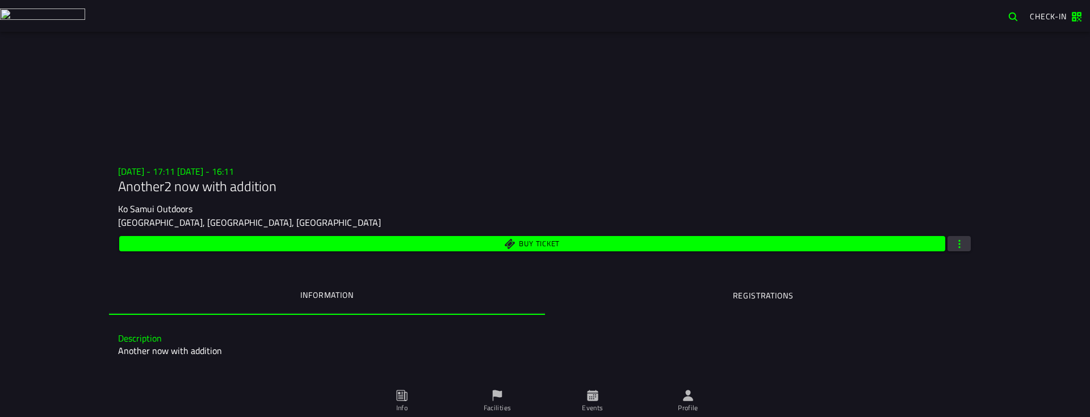
click at [529, 237] on button "Buy ticket" at bounding box center [532, 243] width 826 height 15
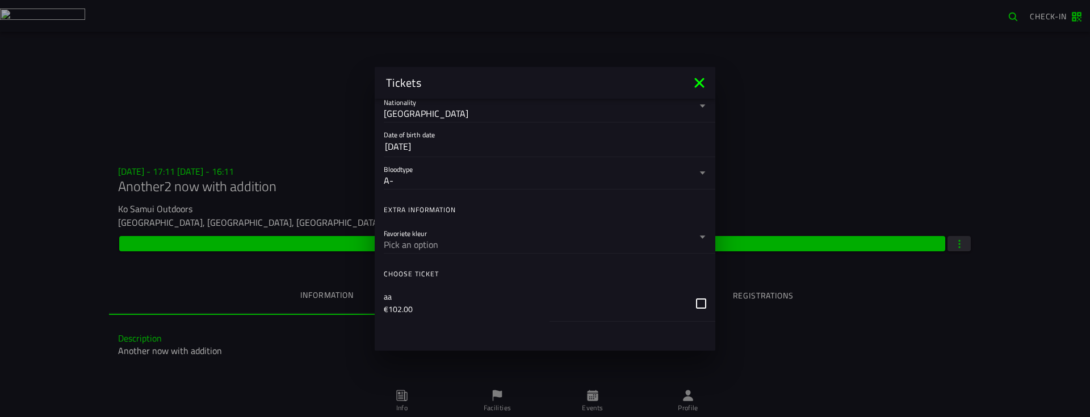
scroll to position [203, 0]
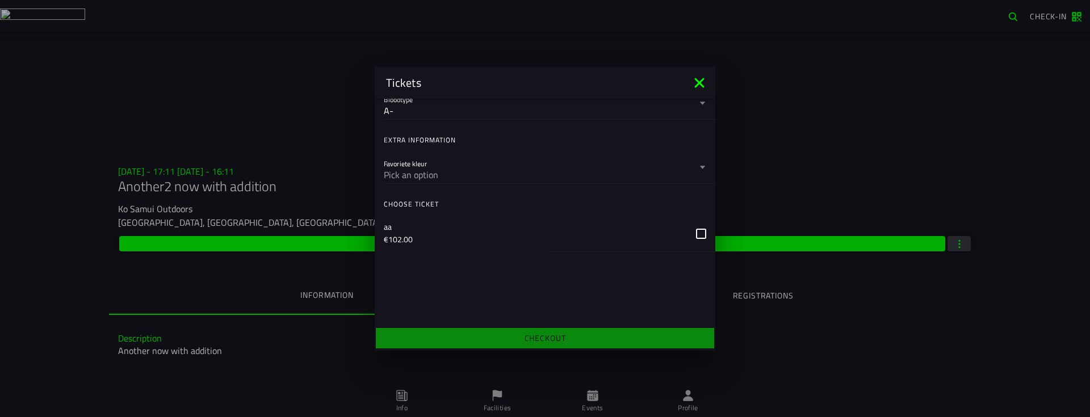
click at [684, 233] on div "button" at bounding box center [633, 234] width 166 height 36
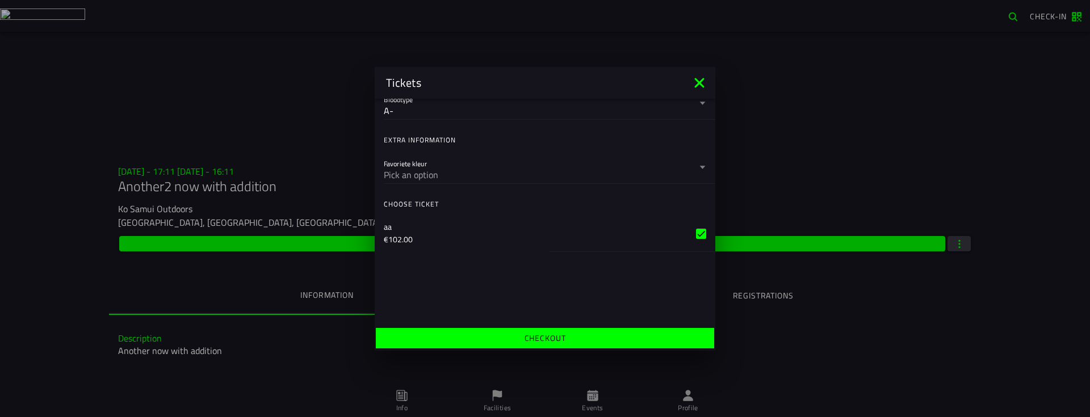
click at [548, 334] on ion-label "Checkout" at bounding box center [545, 338] width 41 height 8
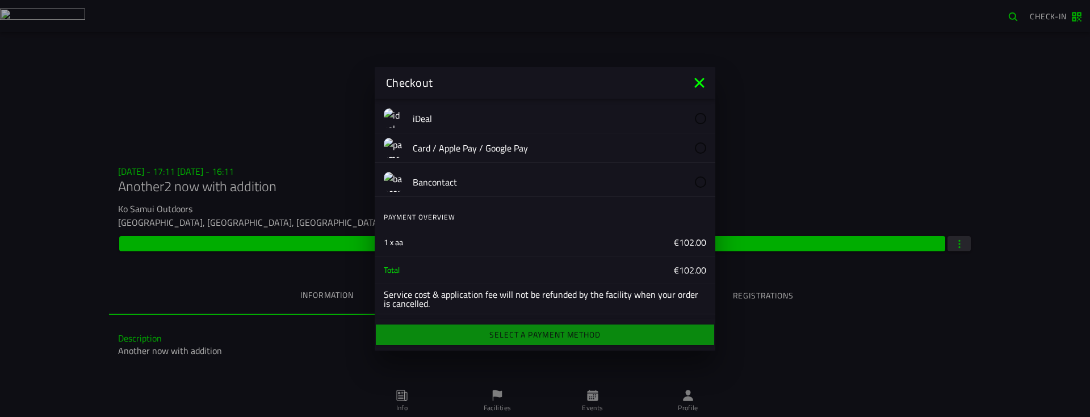
click at [54, 246] on ion-backdrop at bounding box center [545, 208] width 1090 height 417
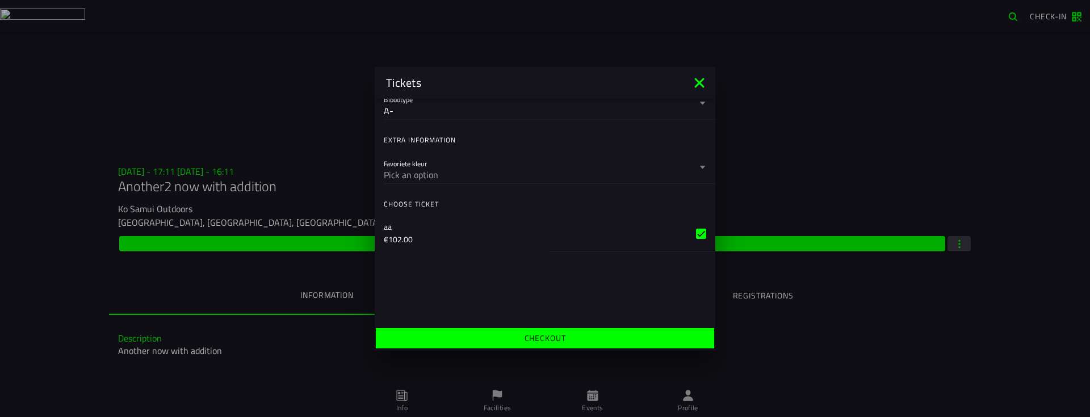
click at [579, 334] on button "Checkout" at bounding box center [545, 338] width 338 height 20
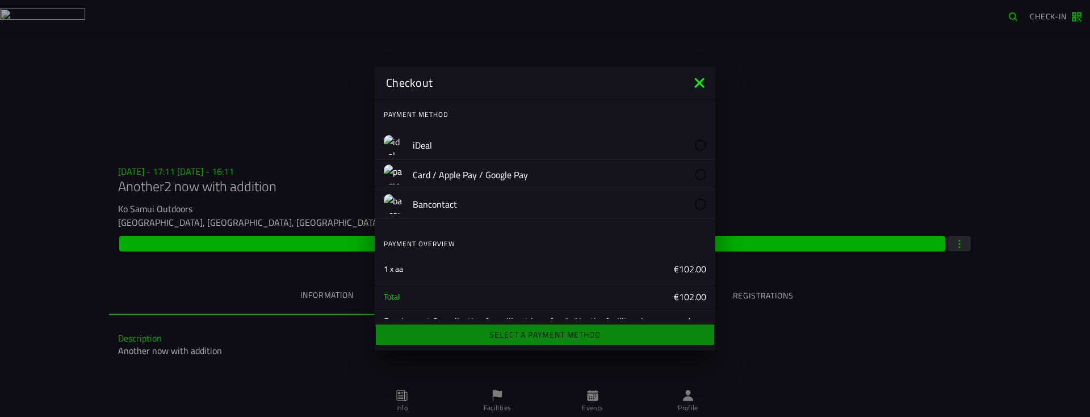
click at [582, 145] on label "iDeal" at bounding box center [559, 145] width 293 height 29
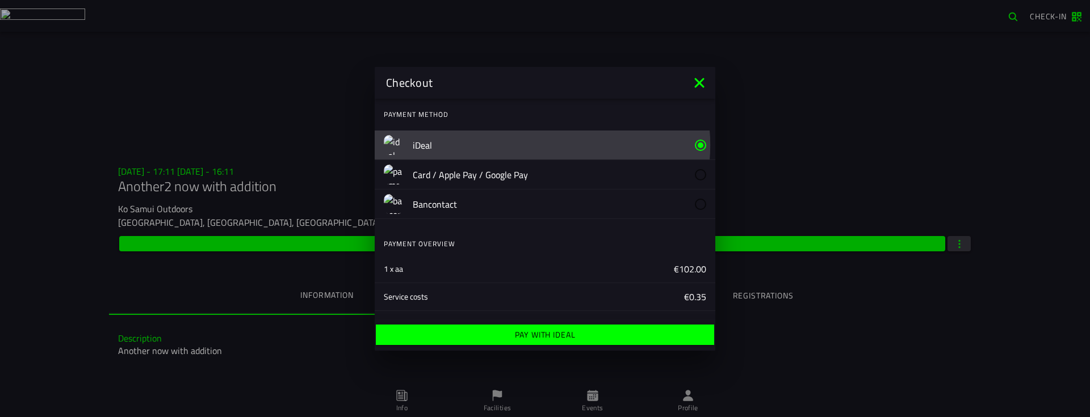
click at [584, 176] on label "Card / Apple Pay / Google Pay" at bounding box center [559, 174] width 293 height 29
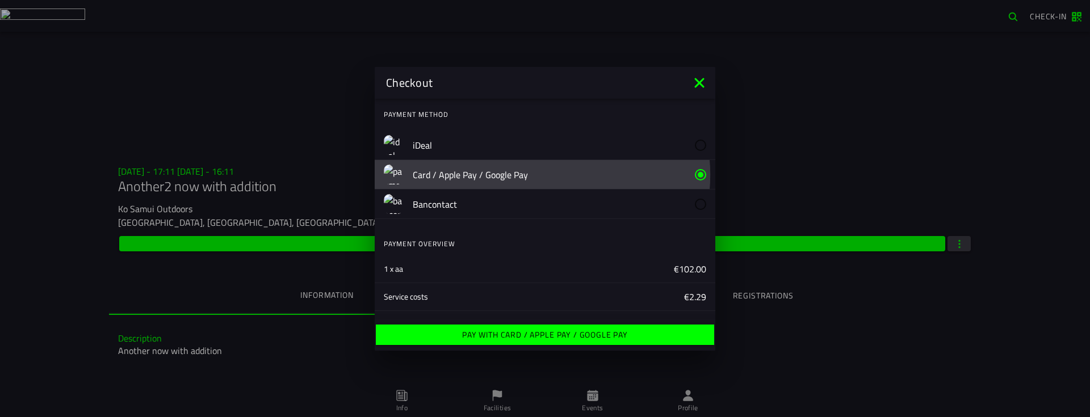
click at [599, 195] on label "Bancontact" at bounding box center [559, 204] width 293 height 29
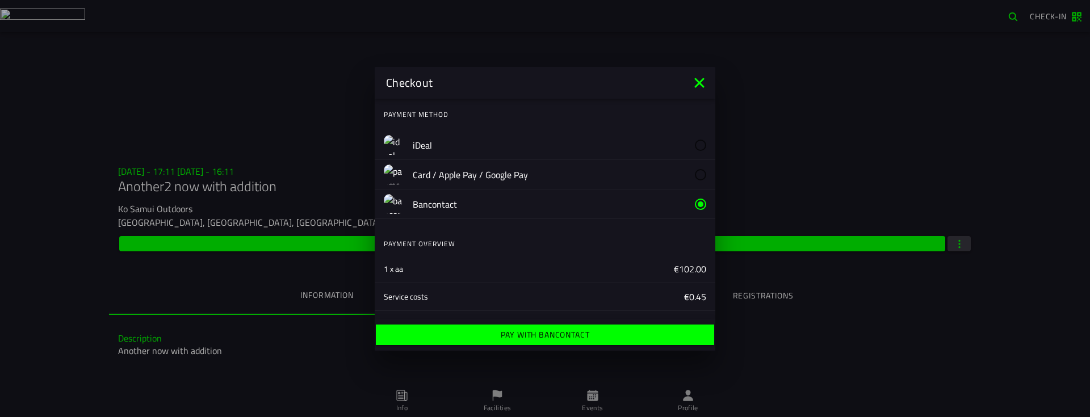
click at [619, 135] on label "iDeal" at bounding box center [559, 145] width 293 height 29
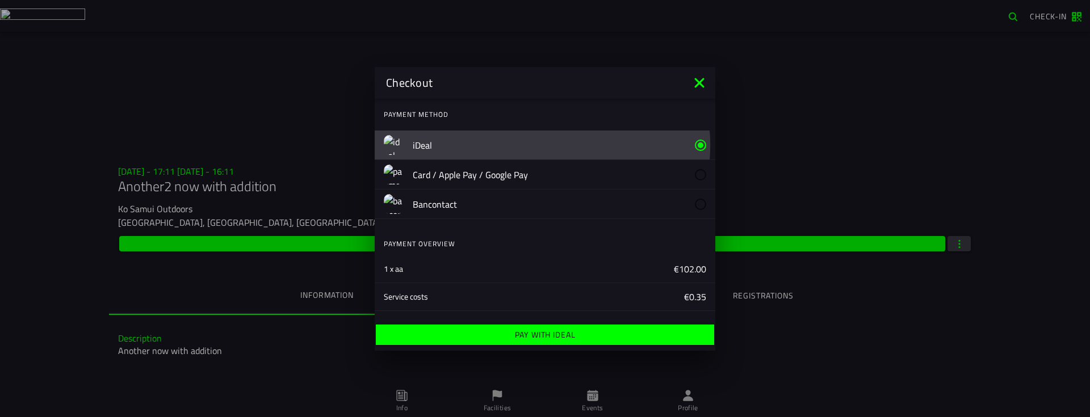
drag, startPoint x: 615, startPoint y: 174, endPoint x: 617, endPoint y: 185, distance: 11.4
click at [615, 174] on label "Card / Apple Pay / Google Pay" at bounding box center [559, 174] width 293 height 29
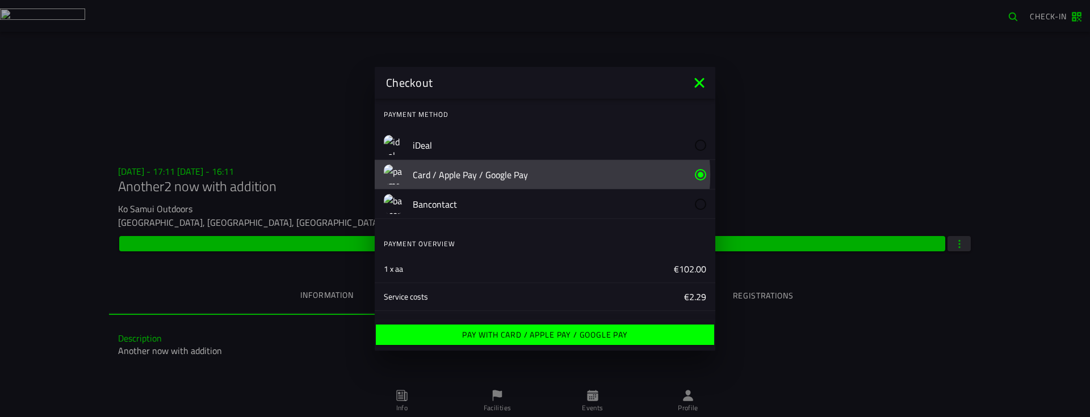
click at [617, 191] on label "Bancontact" at bounding box center [559, 204] width 293 height 29
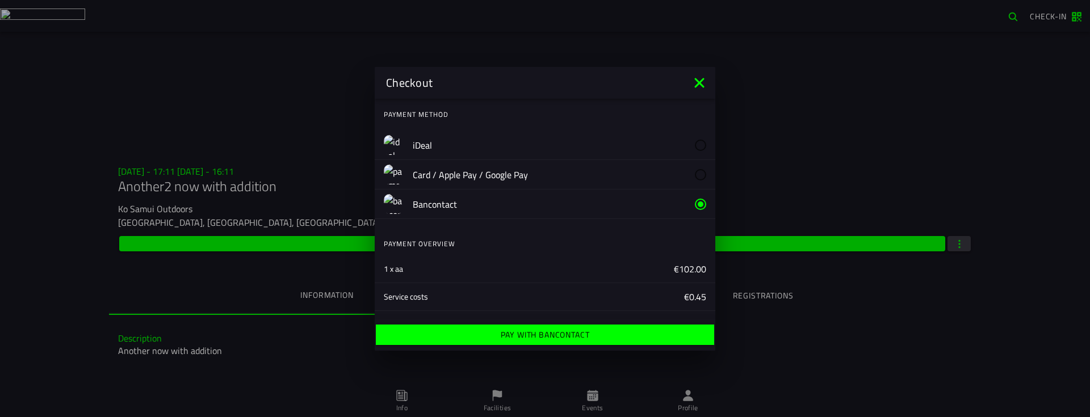
click at [697, 81] on icon at bounding box center [699, 83] width 10 height 10
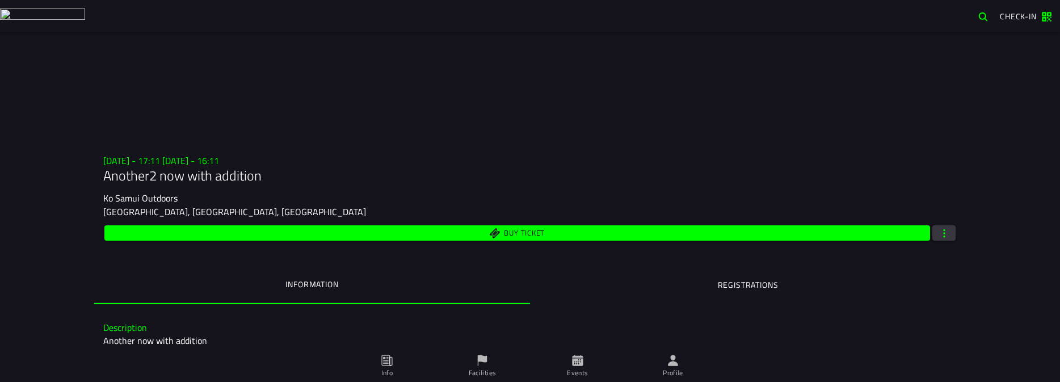
click at [675, 363] on icon at bounding box center [673, 360] width 10 height 11
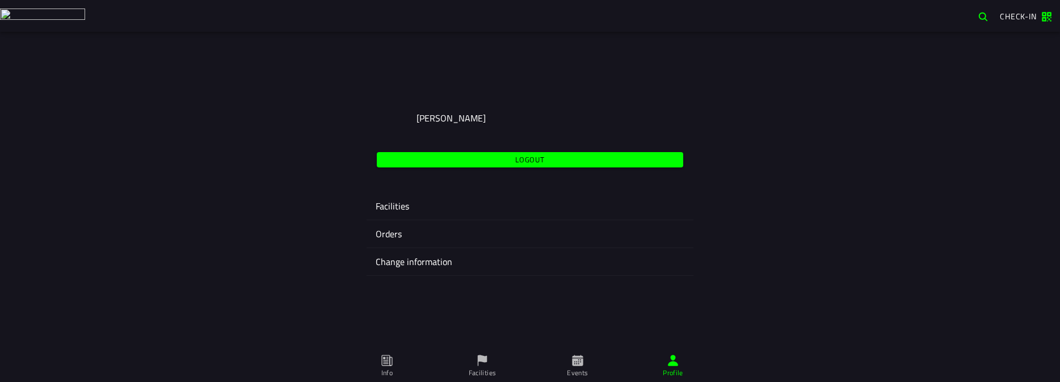
click at [446, 263] on ion-label "Change information" at bounding box center [530, 262] width 309 height 14
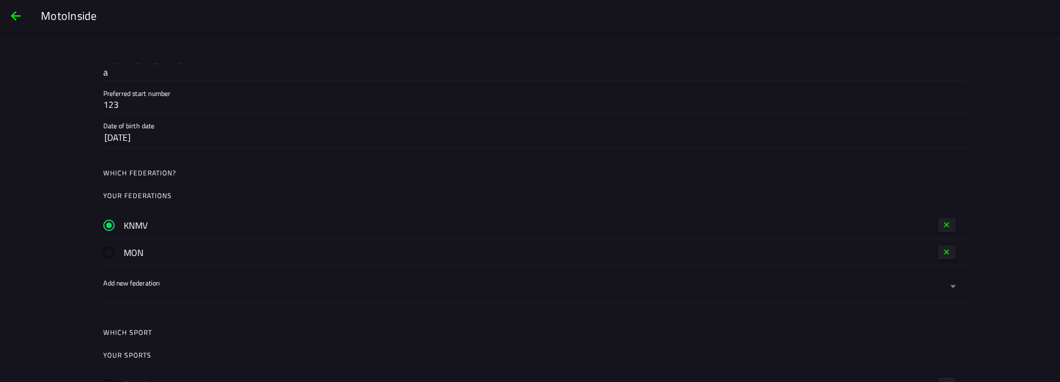
scroll to position [613, 0]
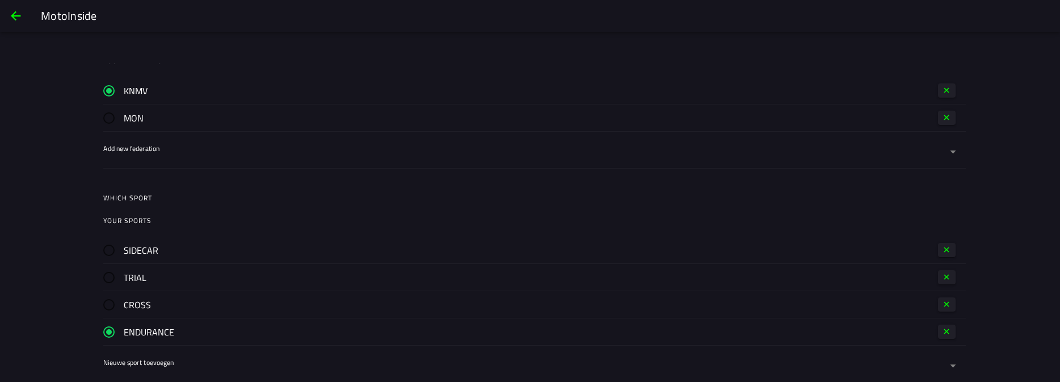
click at [938, 113] on button "button" at bounding box center [947, 118] width 18 height 14
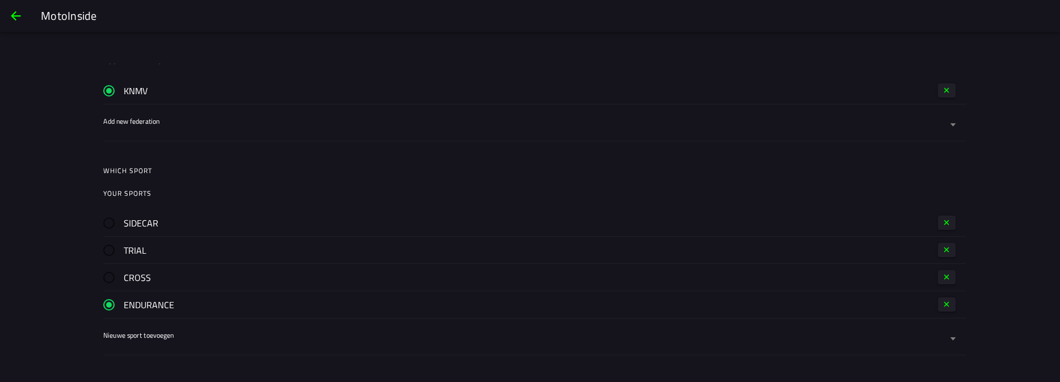
click at [211, 116] on label "Add new federation" at bounding box center [530, 125] width 854 height 32
click at [211, 116] on button "Add new federation" at bounding box center [530, 125] width 854 height 32
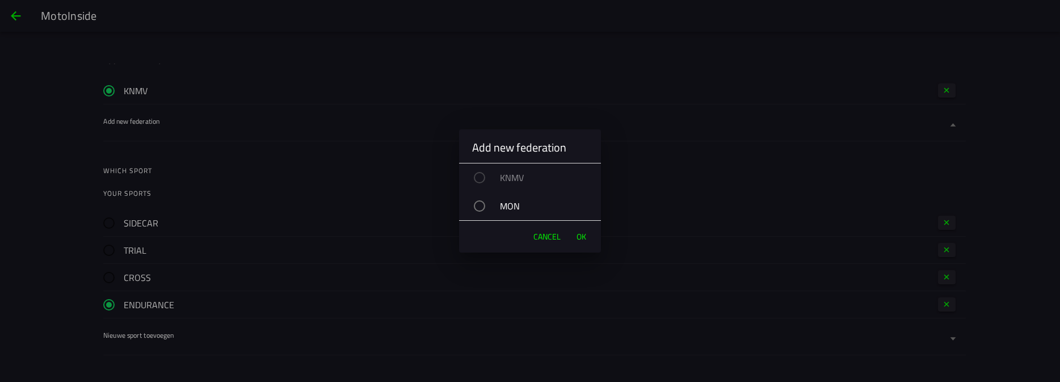
click at [509, 207] on div "MON" at bounding box center [536, 206] width 131 height 28
click at [581, 233] on span "OK" at bounding box center [582, 236] width 10 height 11
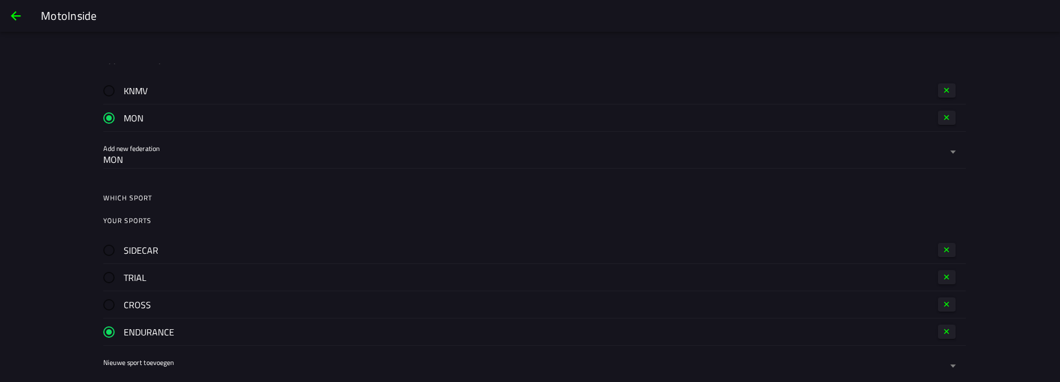
click at [948, 90] on button "button" at bounding box center [947, 90] width 18 height 14
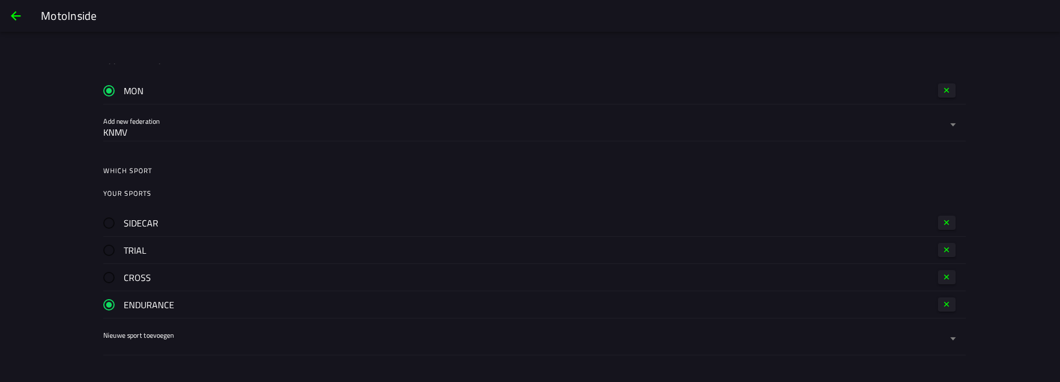
click at [177, 125] on div "KNMV" at bounding box center [525, 132] width 844 height 14
click at [177, 125] on button "Add new federation KNMV" at bounding box center [530, 125] width 854 height 32
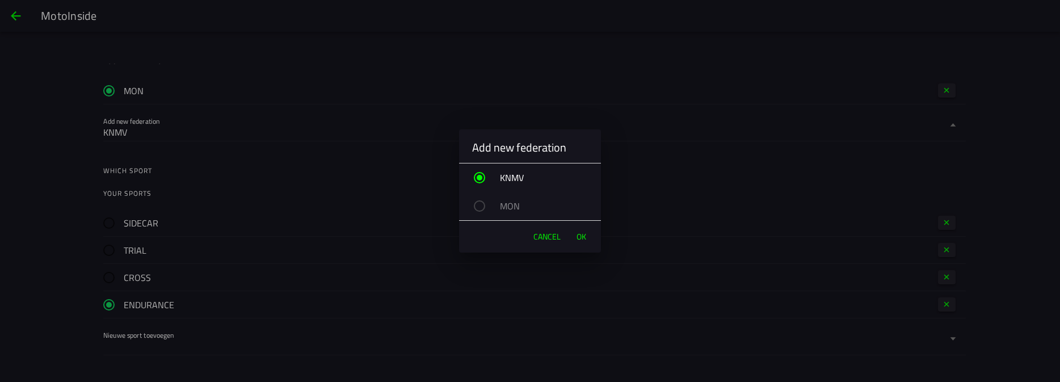
click at [589, 241] on button "OK" at bounding box center [581, 236] width 21 height 23
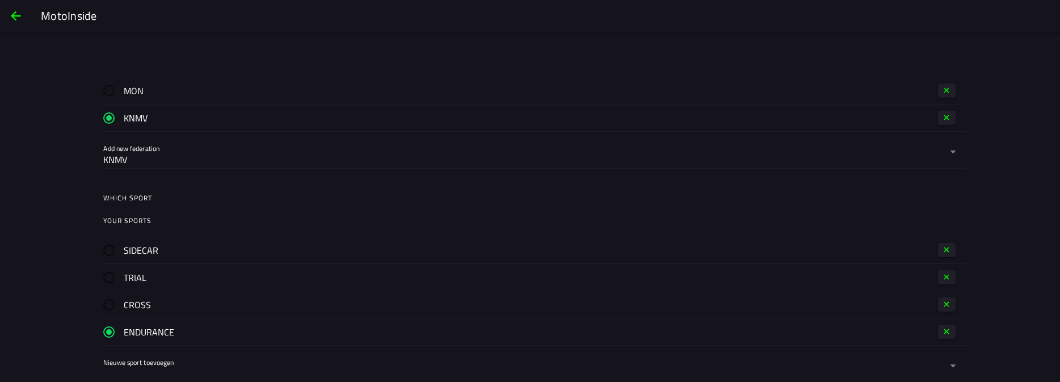
click at [947, 123] on button "button" at bounding box center [947, 118] width 18 height 14
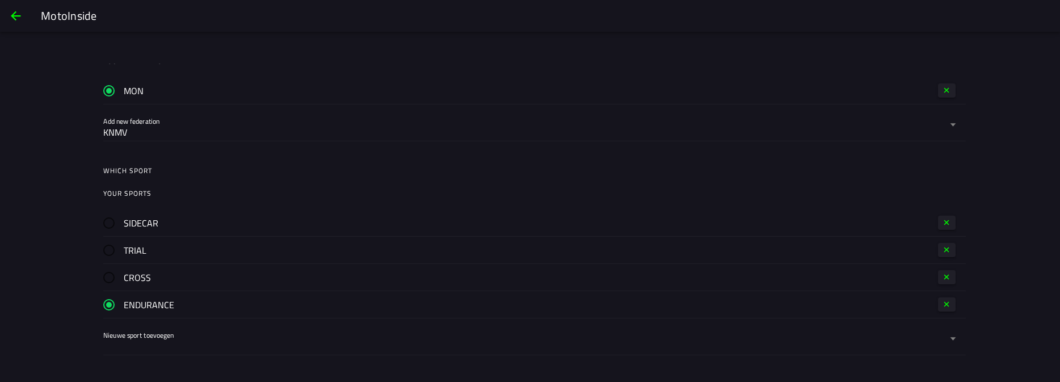
click at [246, 131] on div "KNMV" at bounding box center [525, 132] width 844 height 14
click at [246, 131] on button "Add new federation KNMV" at bounding box center [530, 125] width 854 height 32
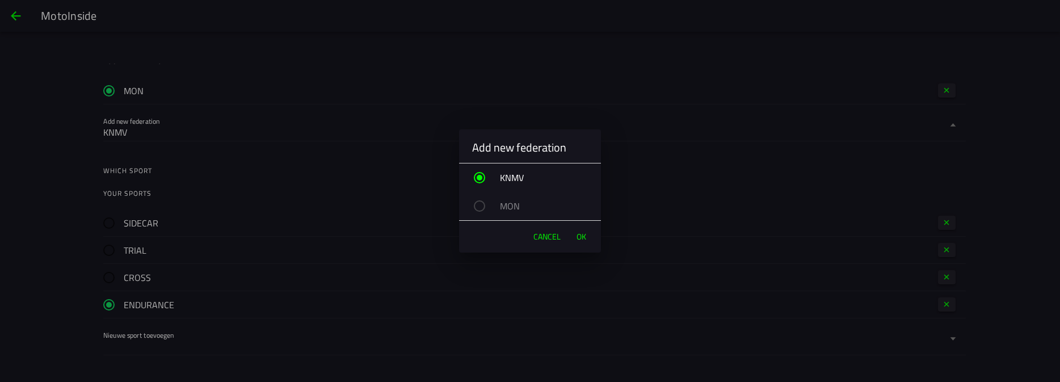
click at [589, 236] on button "OK" at bounding box center [581, 236] width 21 height 23
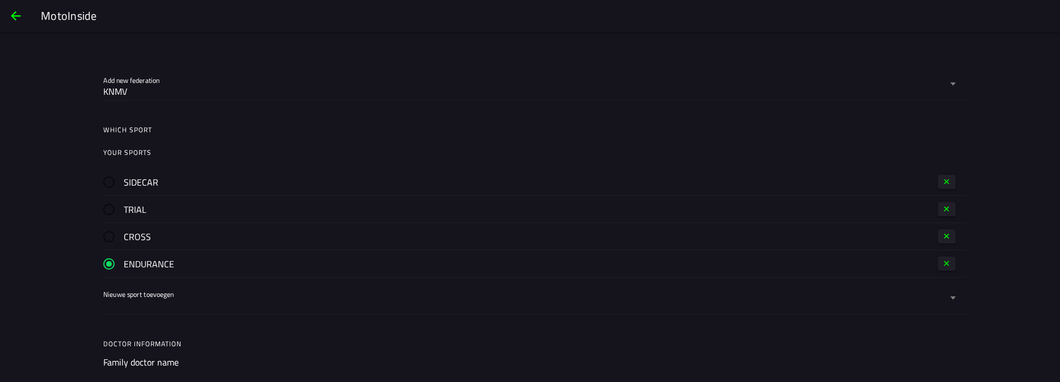
scroll to position [749, 0]
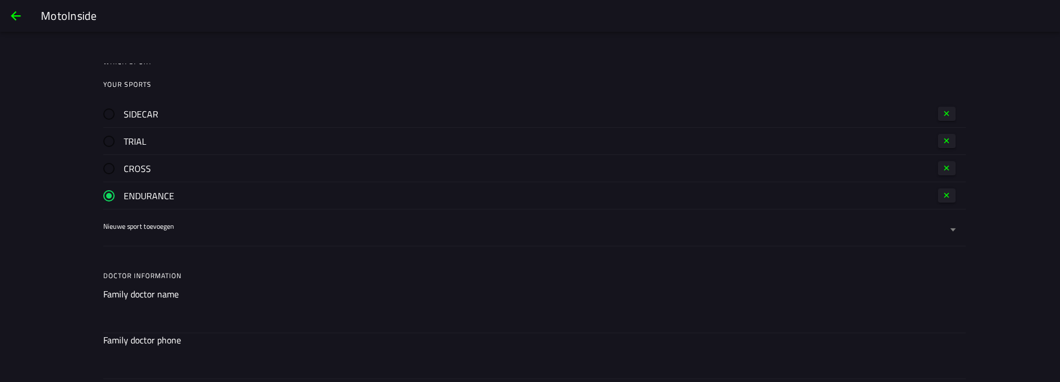
click at [938, 119] on button "button" at bounding box center [947, 114] width 18 height 14
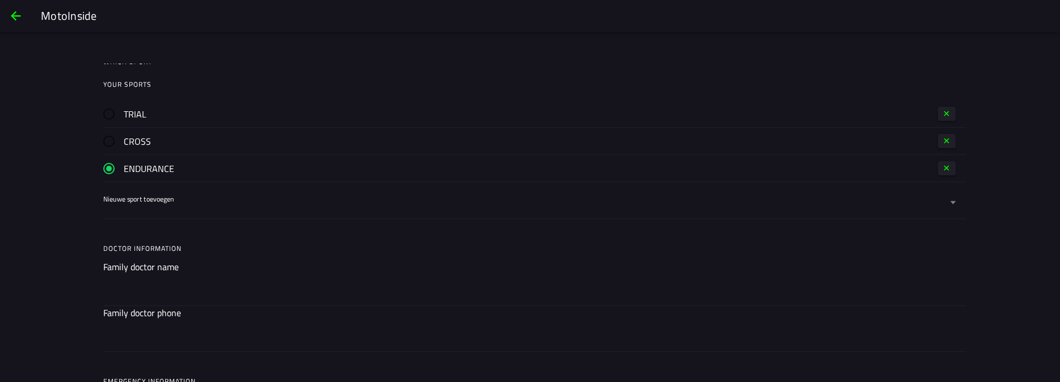
click at [944, 133] on div "CROSS" at bounding box center [530, 141] width 854 height 27
click at [229, 32] on label "Nieuwe sport toevoegen" at bounding box center [530, 16] width 854 height 32
click at [229, 192] on button "Nieuwe sport toevoegen" at bounding box center [530, 203] width 854 height 32
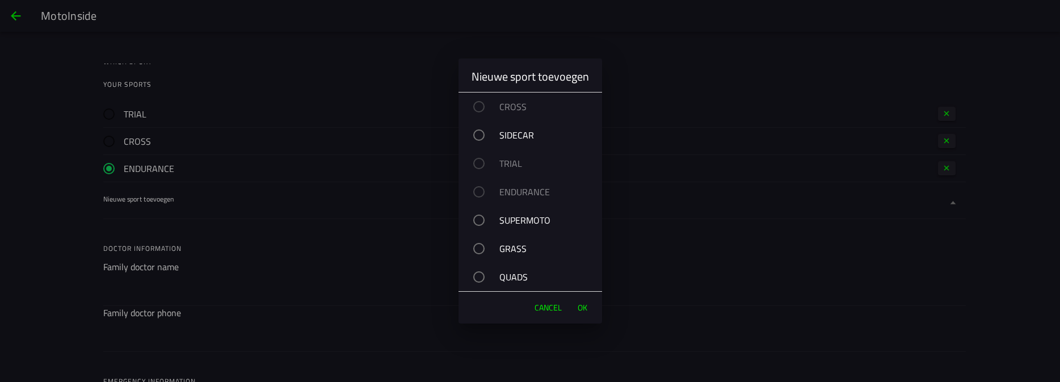
drag, startPoint x: 520, startPoint y: 139, endPoint x: 521, endPoint y: 146, distance: 8.0
click at [520, 139] on div "SIDECAR" at bounding box center [536, 135] width 132 height 28
click at [589, 303] on button "OK" at bounding box center [582, 307] width 21 height 23
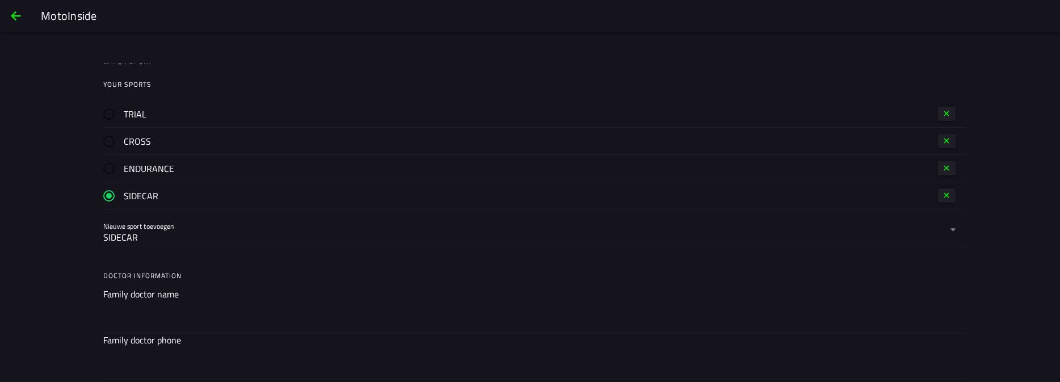
click at [293, 32] on label "Nieuwe sport toevoegen SIDECAR" at bounding box center [530, 16] width 854 height 32
click at [293, 223] on button "Nieuwe sport toevoegen SIDECAR" at bounding box center [530, 230] width 854 height 32
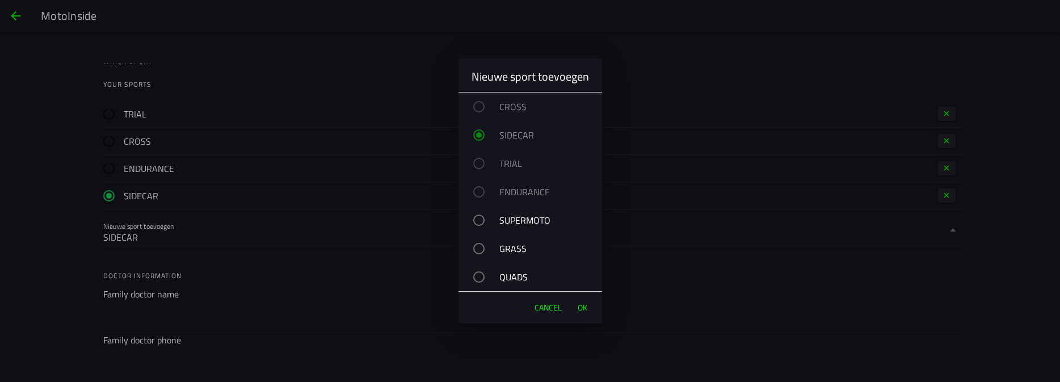
drag, startPoint x: 525, startPoint y: 245, endPoint x: 552, endPoint y: 295, distance: 57.1
click at [526, 246] on div "GRASS" at bounding box center [536, 248] width 132 height 28
click at [584, 305] on span "OK" at bounding box center [583, 307] width 10 height 11
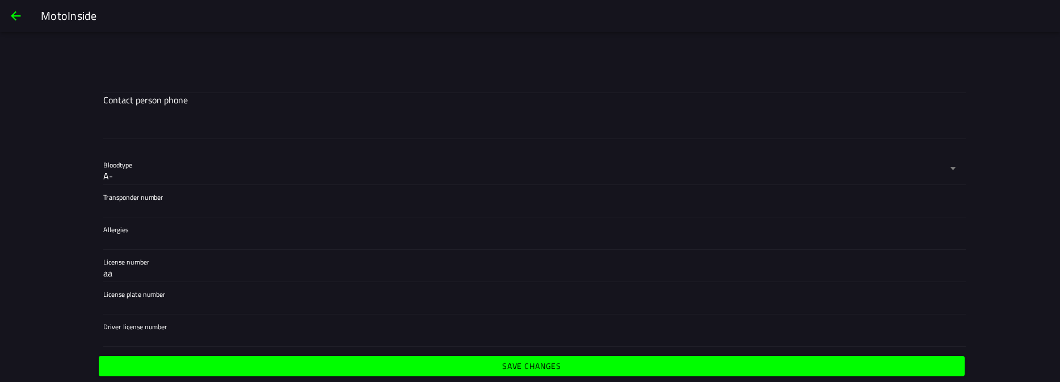
scroll to position [1158, 0]
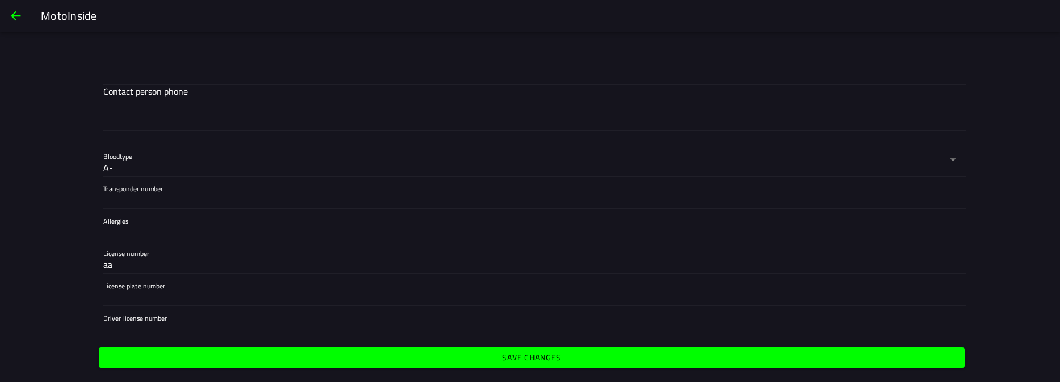
click at [238, 149] on button "Bloodtype [MEDICAL_DATA]" at bounding box center [530, 160] width 854 height 32
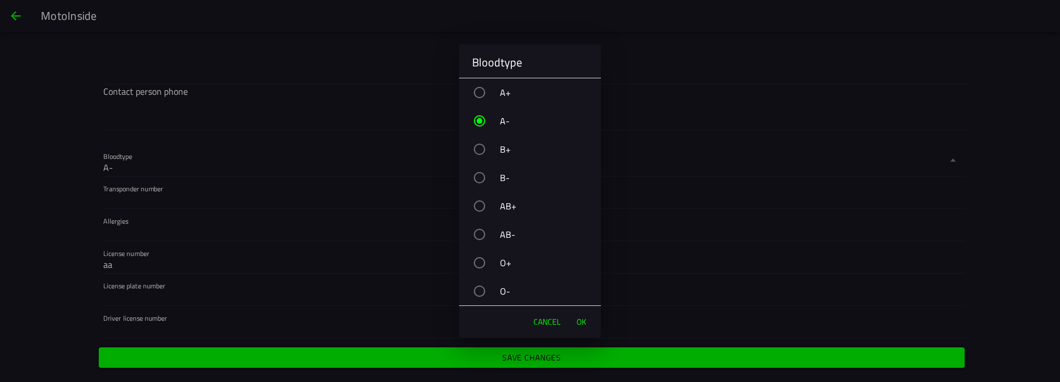
drag, startPoint x: 489, startPoint y: 180, endPoint x: 496, endPoint y: 199, distance: 20.3
click at [490, 179] on div "B-" at bounding box center [536, 177] width 131 height 28
click at [583, 320] on span "OK" at bounding box center [582, 321] width 10 height 11
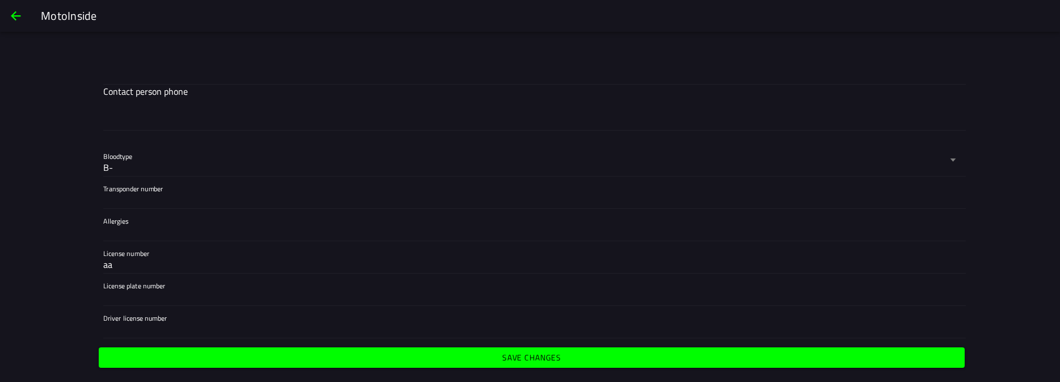
click at [230, 162] on button "Bloodtype [MEDICAL_DATA]" at bounding box center [530, 160] width 854 height 32
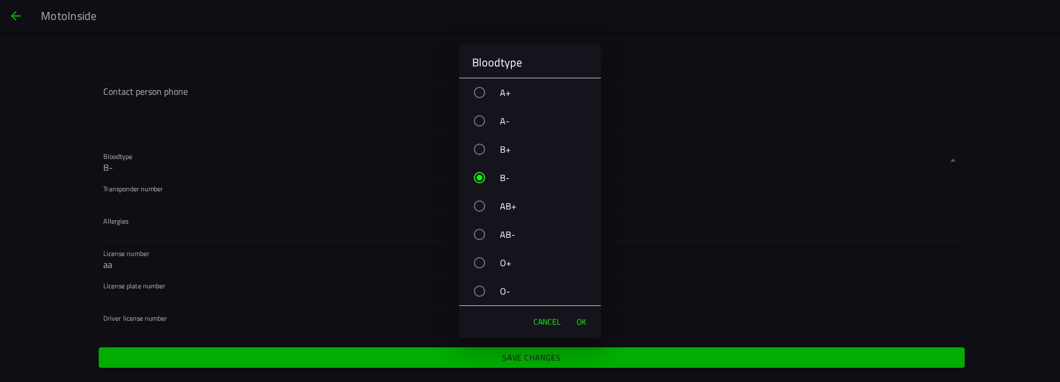
click at [509, 124] on div "A-" at bounding box center [536, 121] width 131 height 28
drag, startPoint x: 582, startPoint y: 320, endPoint x: 581, endPoint y: 336, distance: 16.0
click at [582, 320] on span "OK" at bounding box center [582, 321] width 10 height 11
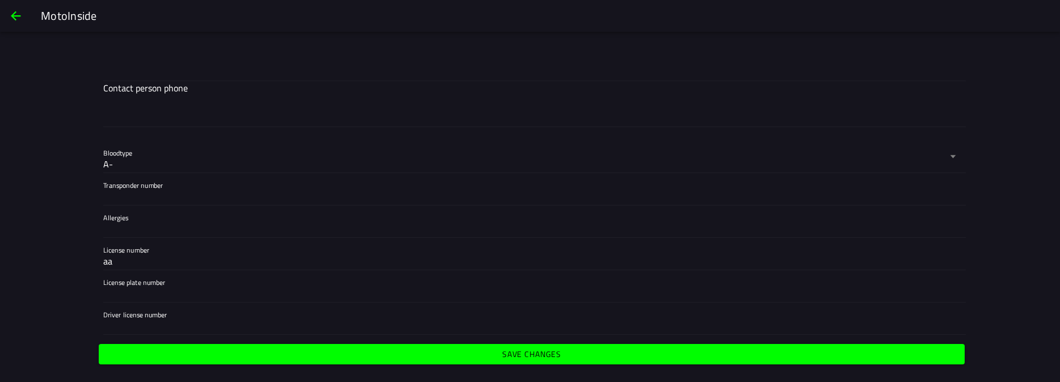
scroll to position [1162, 0]
